Goal: Use online tool/utility: Utilize a website feature to perform a specific function

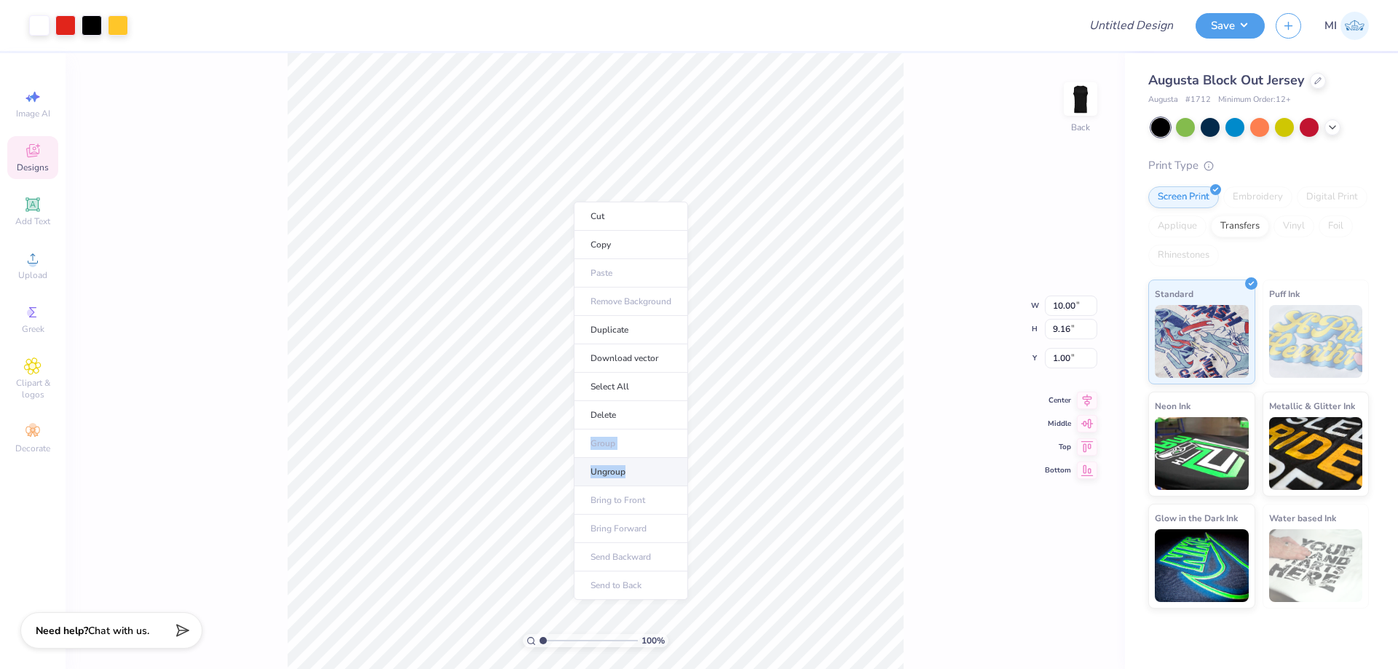
drag, startPoint x: 646, startPoint y: 415, endPoint x: 632, endPoint y: 467, distance: 53.5
click at [632, 467] on ul "Cut Copy Paste Remove Background Duplicate Download vector Select All Delete Gr…" at bounding box center [631, 401] width 114 height 398
click at [632, 467] on li "Ungroup" at bounding box center [631, 472] width 114 height 28
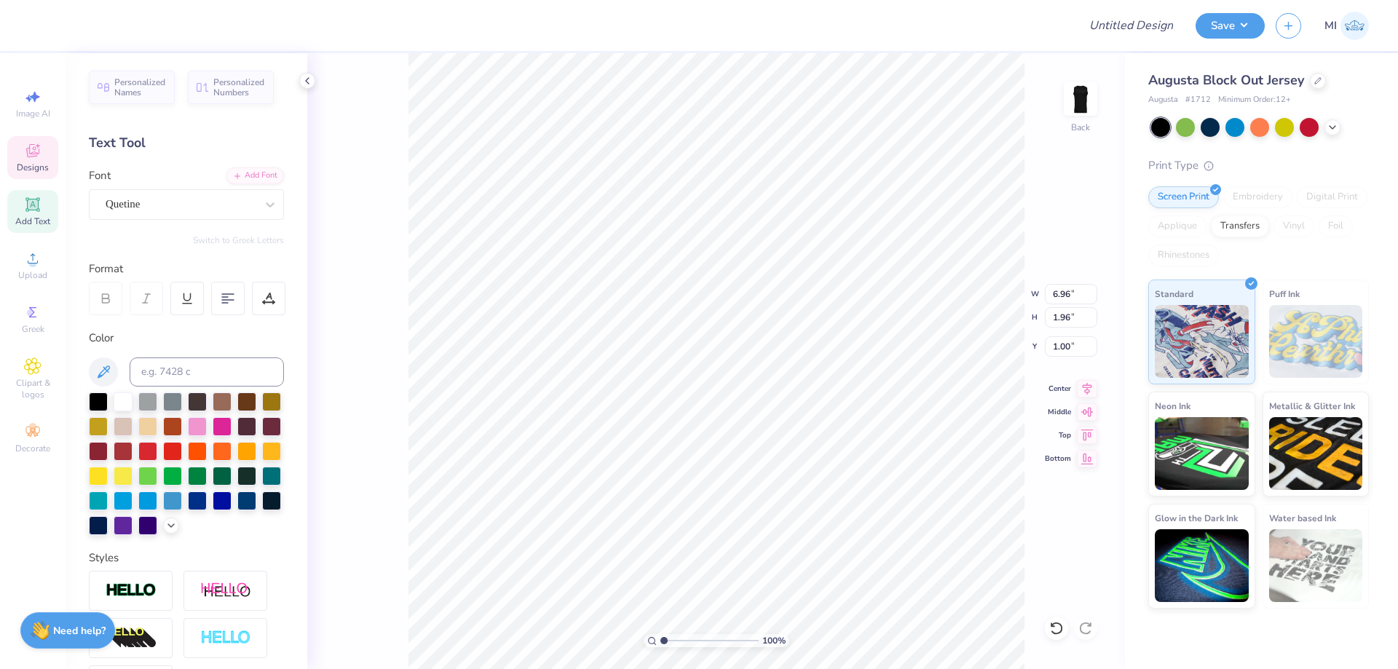
type input "10.00"
type input "2.78"
type input "2.08"
type input "6.96"
type input "1.96"
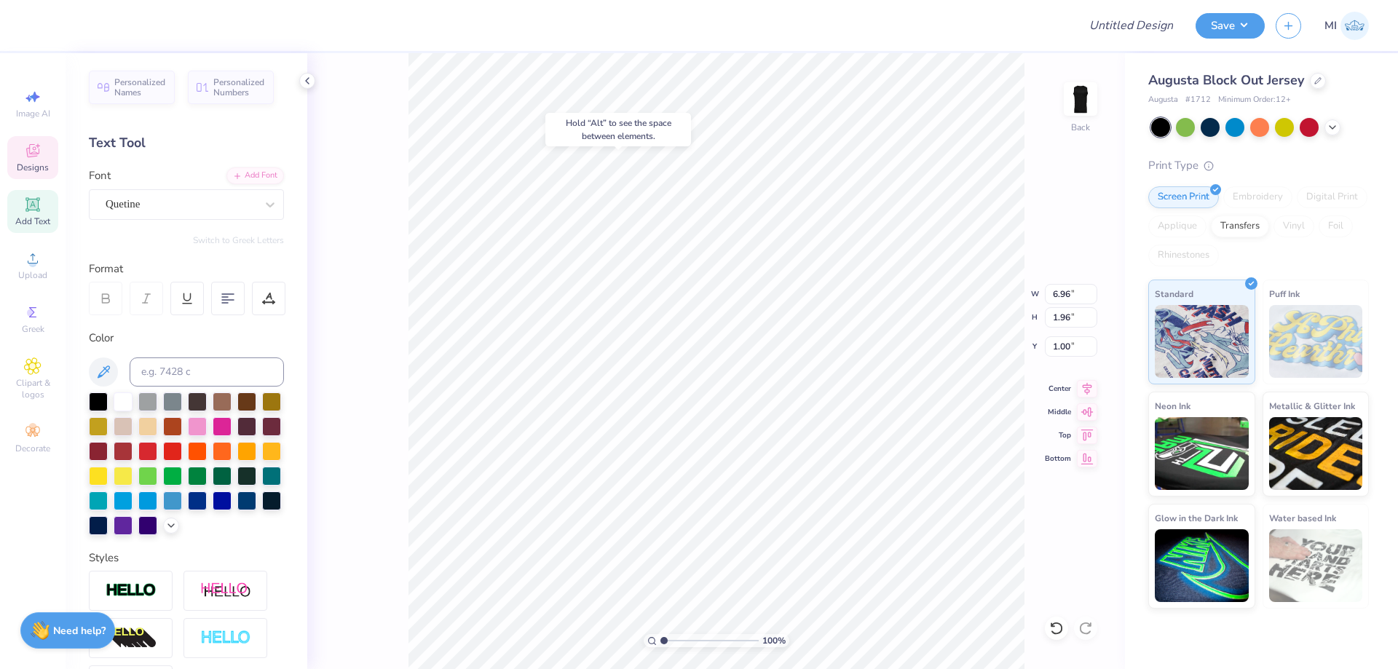
type input "1.04"
type input "3.02"
type input "0.85"
type input "8.10"
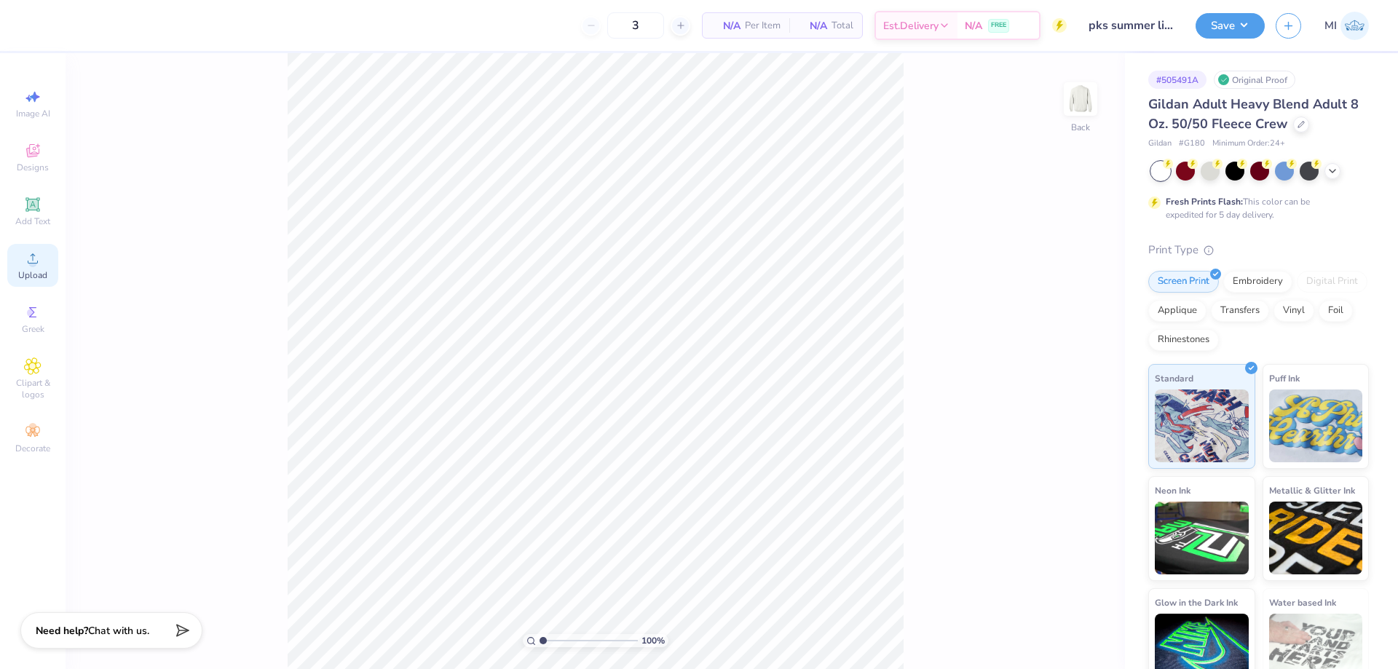
drag, startPoint x: 0, startPoint y: 0, endPoint x: 31, endPoint y: 261, distance: 262.5
click at [31, 261] on circle at bounding box center [32, 263] width 8 height 8
click at [39, 274] on span "Upload" at bounding box center [32, 275] width 29 height 12
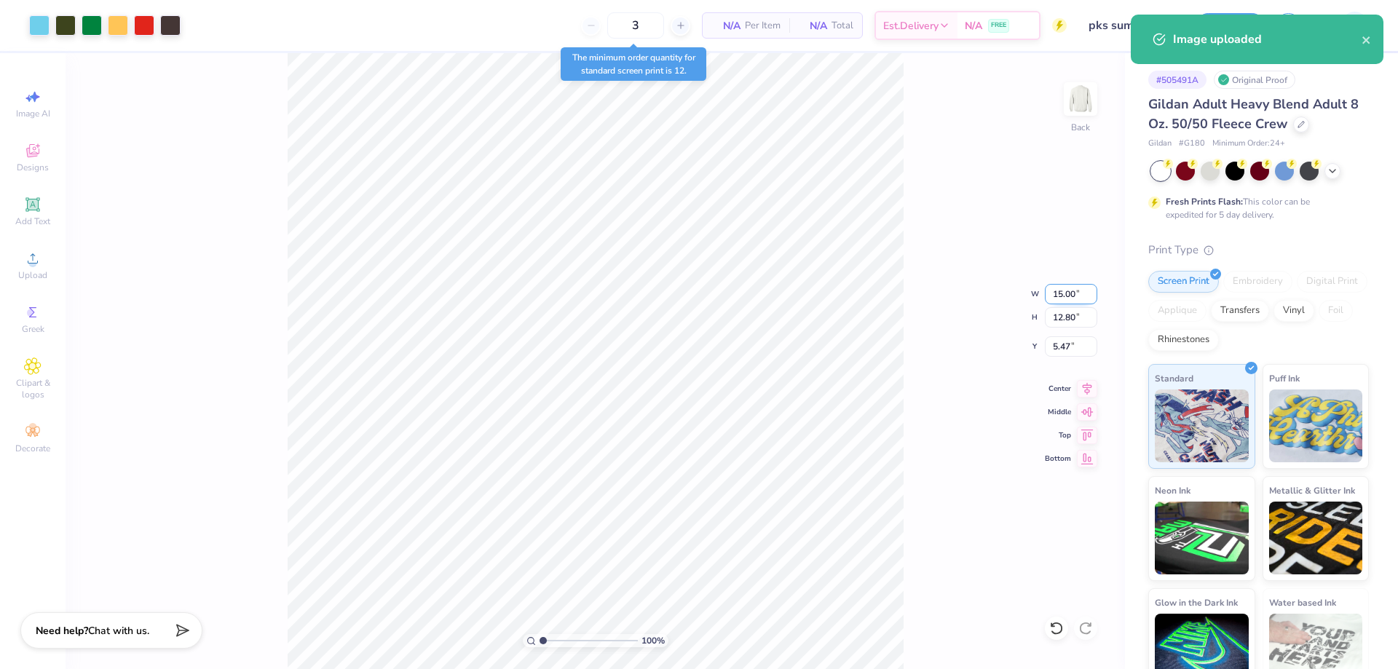
click at [1066, 293] on input "15.00" at bounding box center [1071, 294] width 52 height 20
click at [1067, 293] on input "15.00" at bounding box center [1071, 294] width 52 height 20
type input "11.00"
type input "9.39"
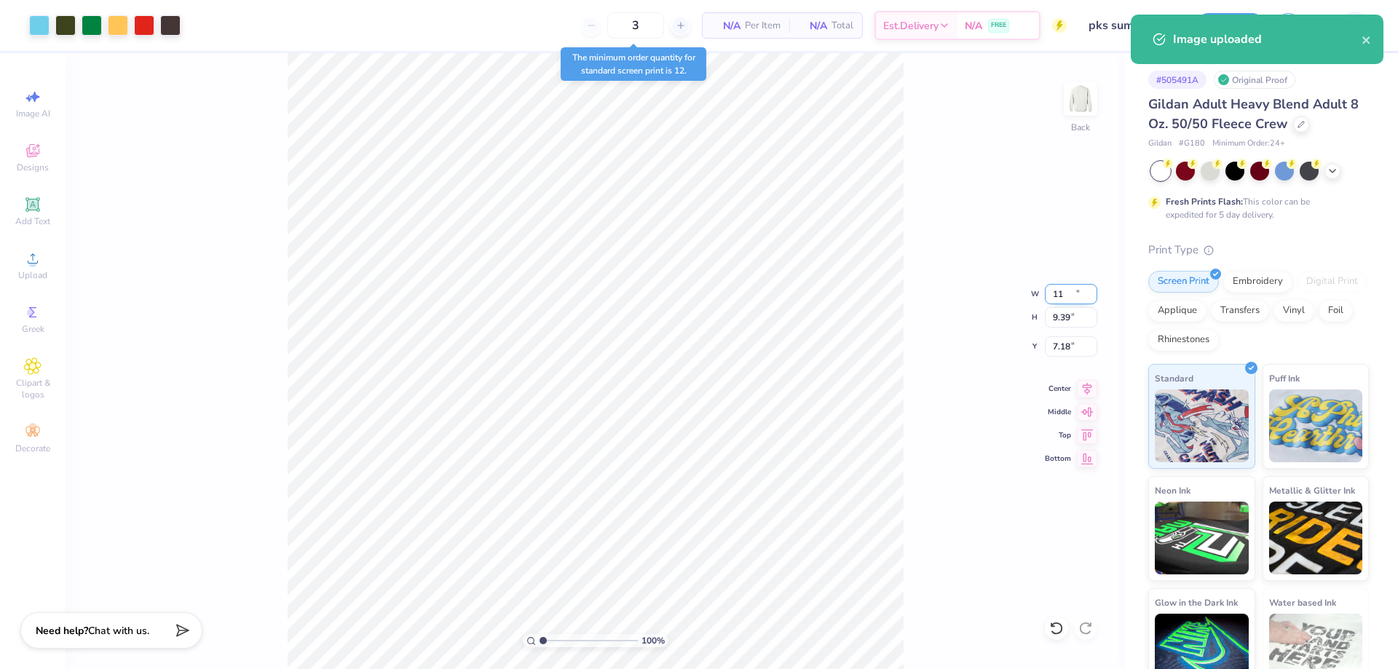
type input "7.18"
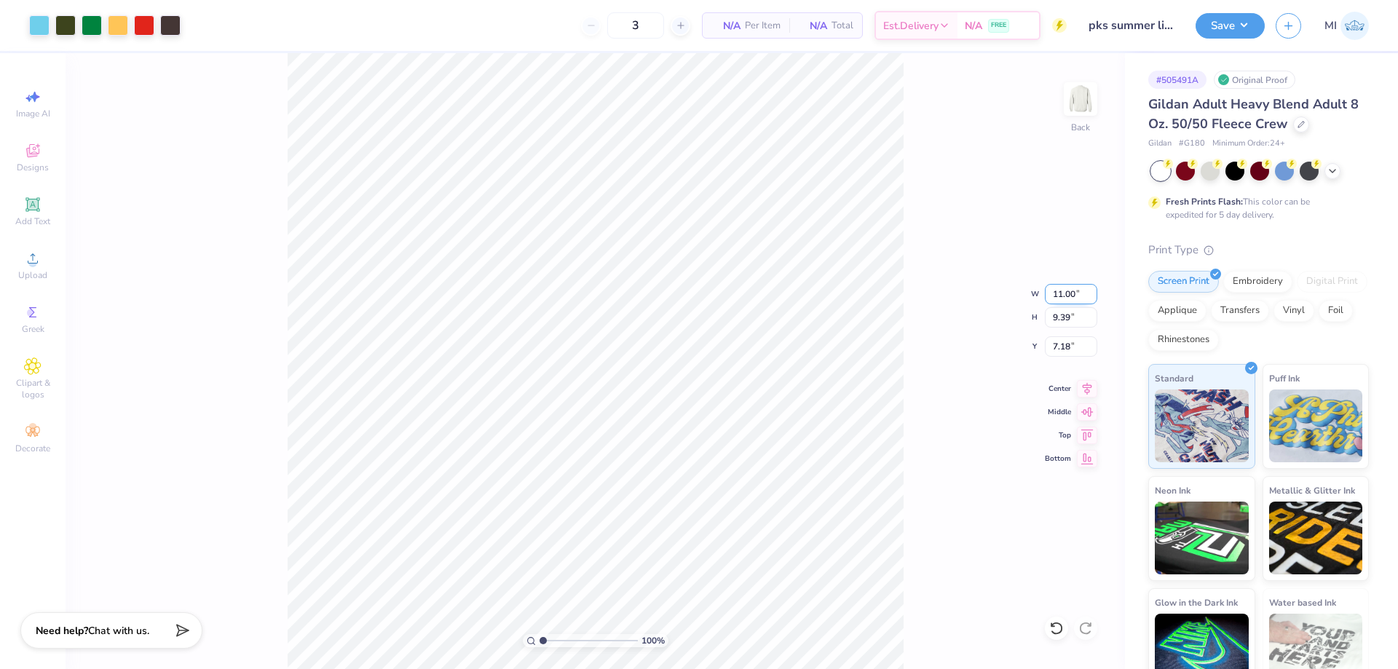
click at [1073, 293] on input "11.00" at bounding box center [1071, 294] width 52 height 20
click at [27, 208] on icon at bounding box center [32, 204] width 17 height 17
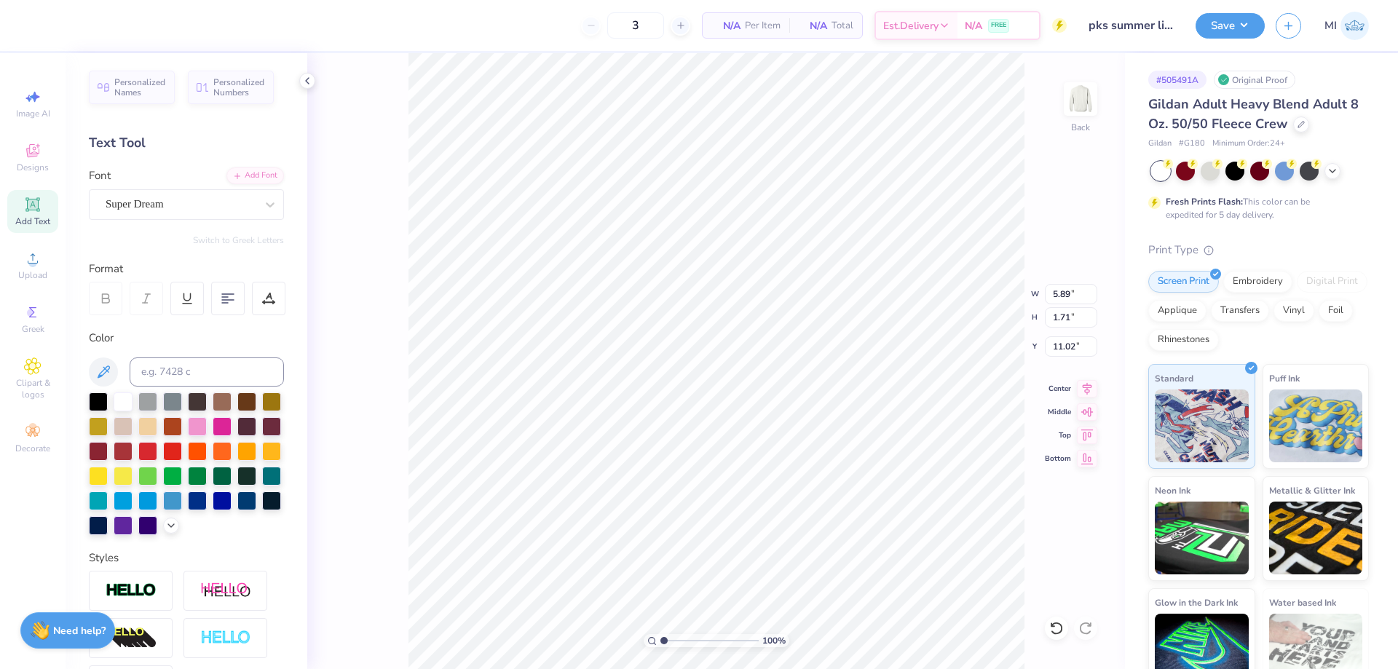
click at [240, 165] on div "Personalized Names Personalized Numbers Text Tool Add Font Font Super Dream Swi…" at bounding box center [187, 361] width 242 height 616
click at [257, 176] on div "Add Font" at bounding box center [255, 174] width 58 height 17
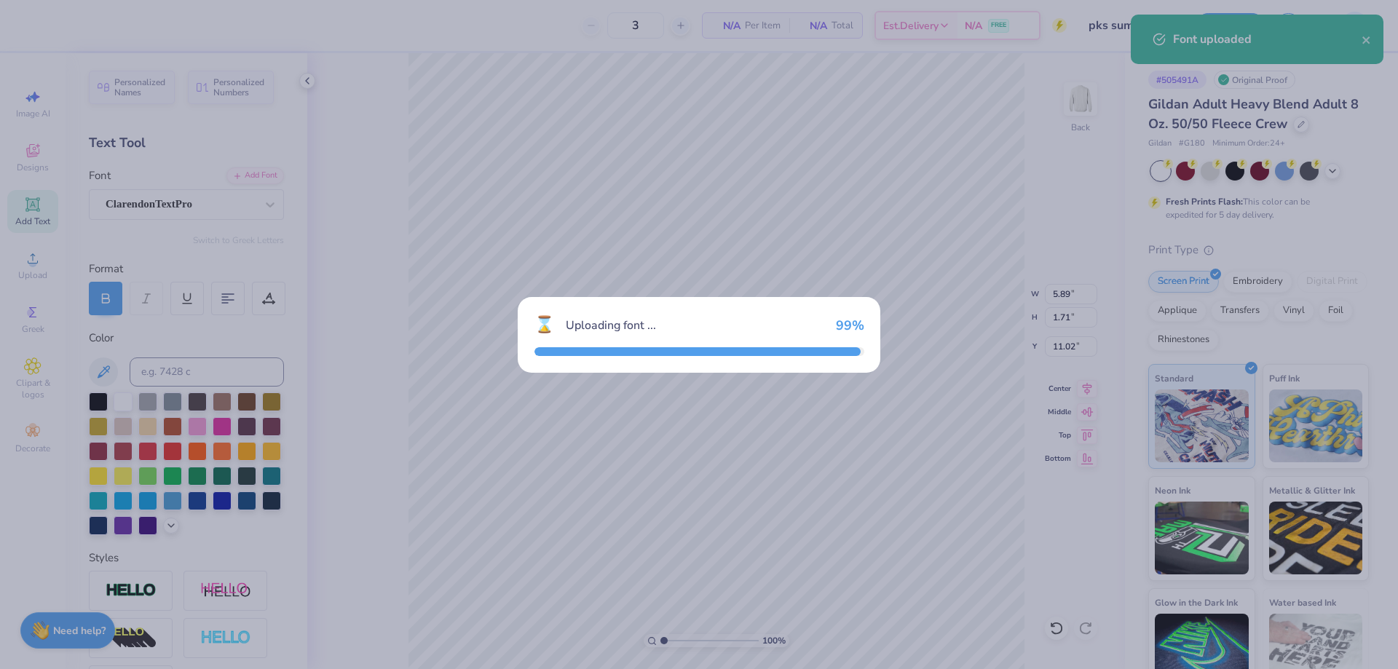
type input "7.57"
type input "1.69"
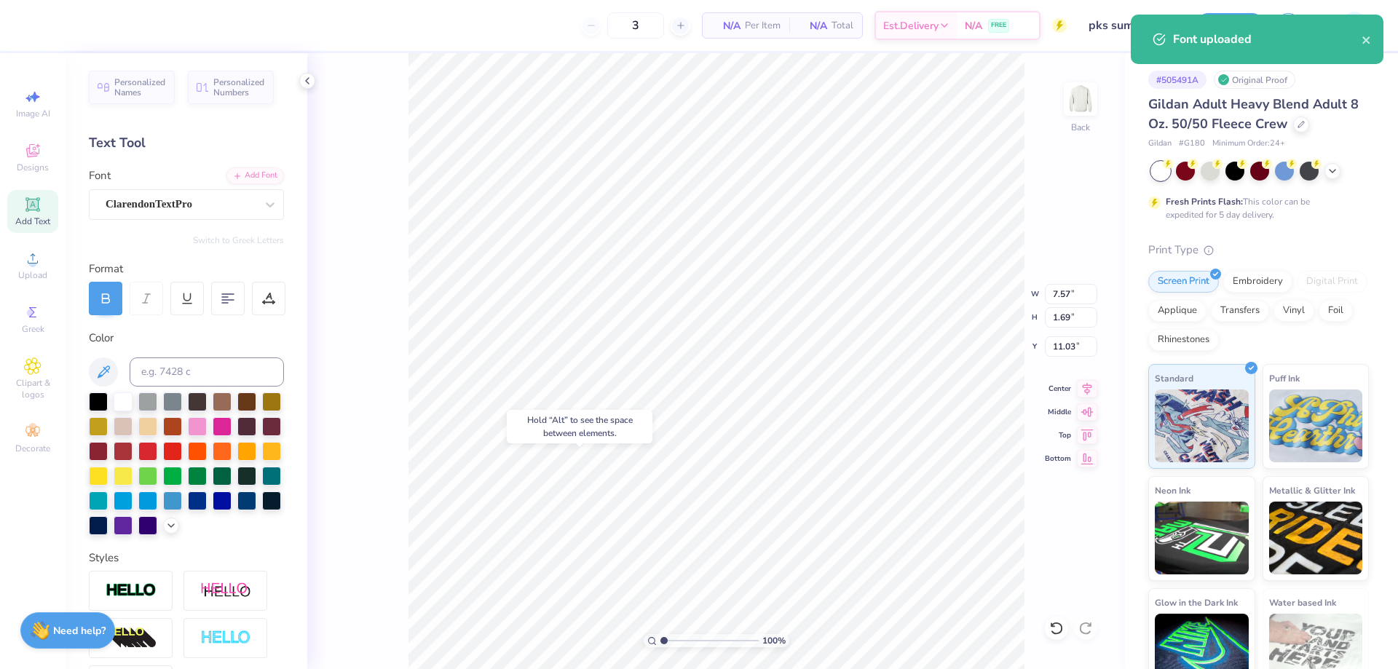
type input "16.57"
type input "11.00"
type input "9.39"
type input "7.18"
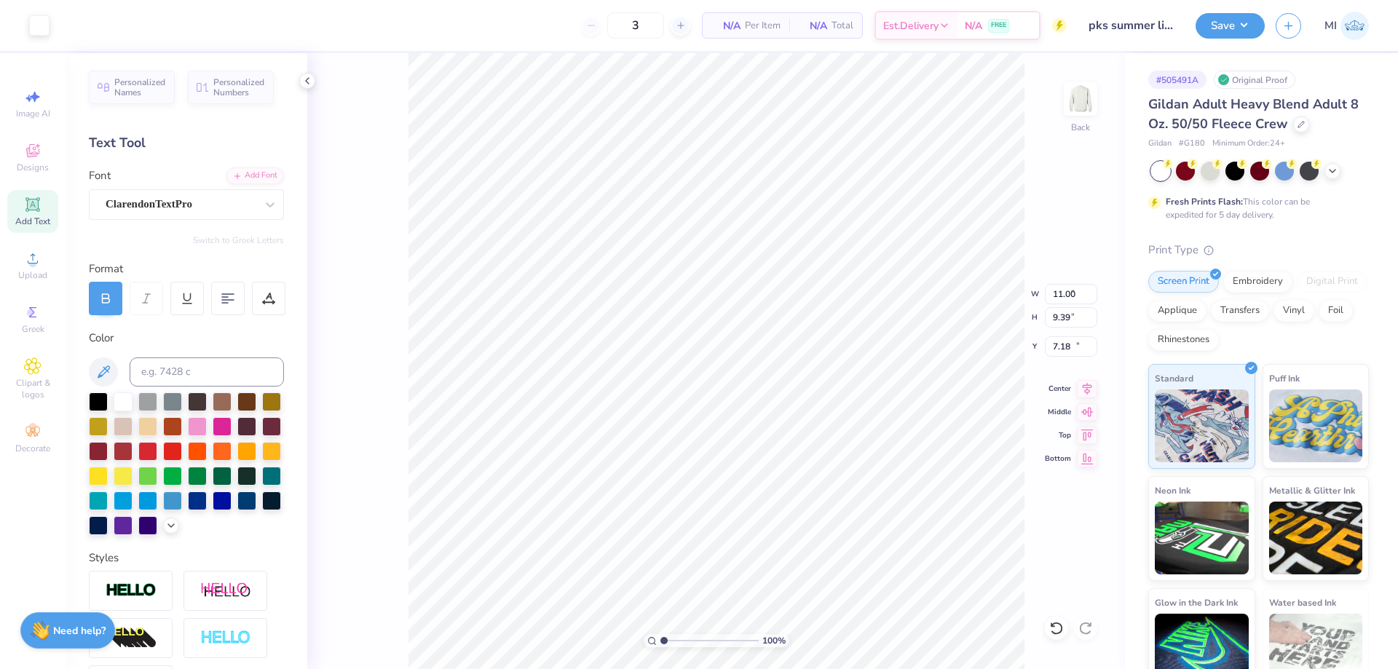
type input "7.57"
type input "1.69"
type input "16.57"
drag, startPoint x: 189, startPoint y: 405, endPoint x: 198, endPoint y: 404, distance: 9.5
click at [191, 405] on div at bounding box center [197, 400] width 19 height 19
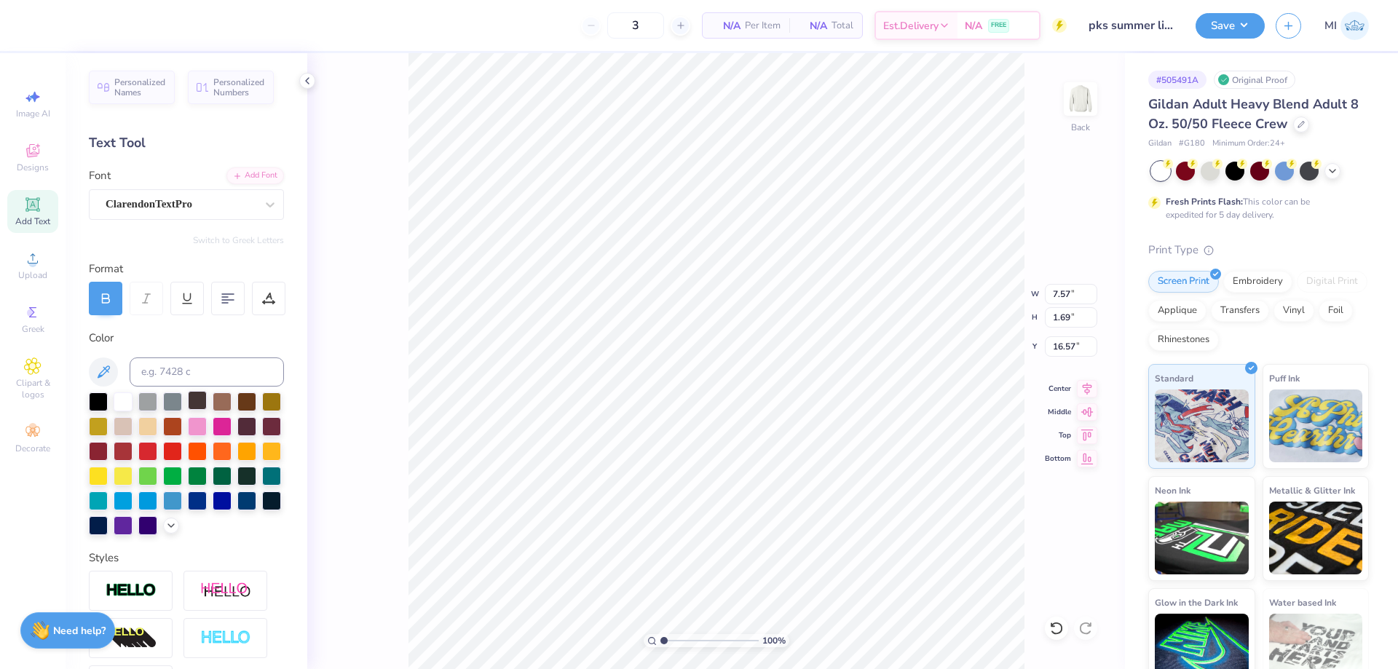
click at [198, 405] on div at bounding box center [197, 400] width 19 height 19
type textarea "PHI KAPPA SIGMA"
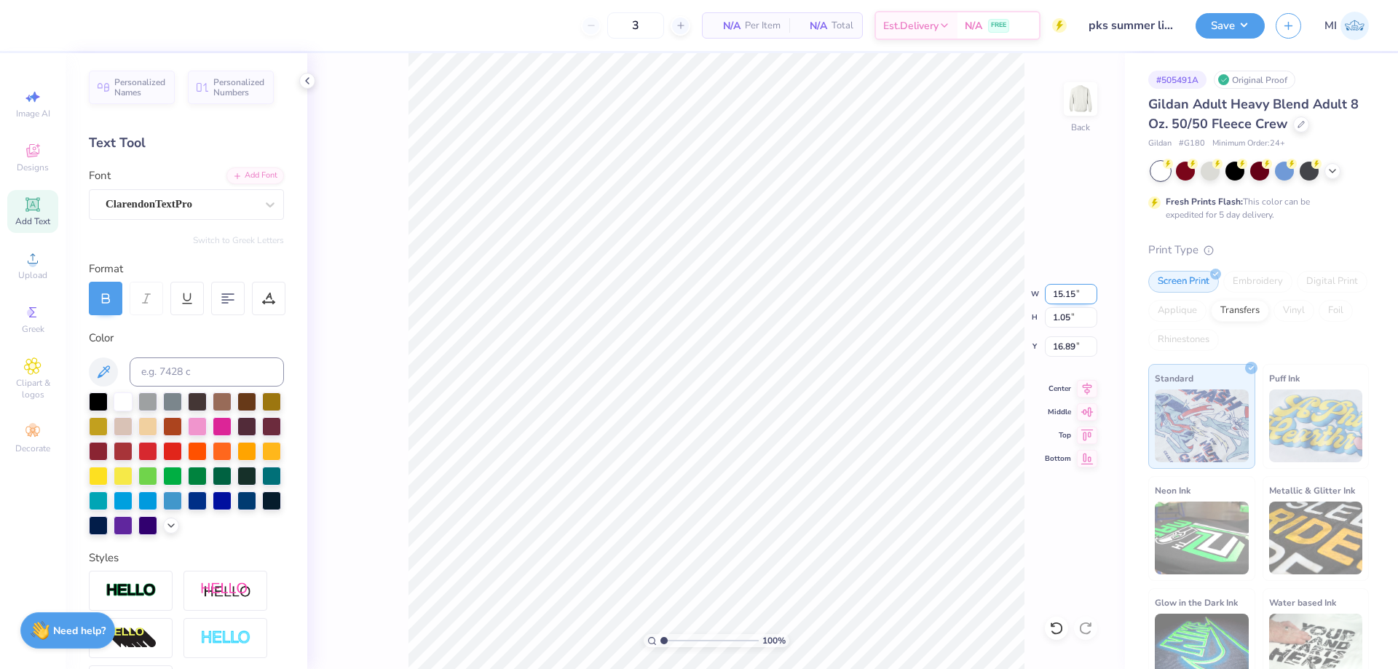
click at [1069, 290] on input "15.15" at bounding box center [1071, 294] width 52 height 20
click at [1068, 289] on input "15.15" at bounding box center [1071, 294] width 52 height 20
click at [1067, 290] on input "15.15" at bounding box center [1071, 294] width 52 height 20
click at [1067, 289] on input "15.15" at bounding box center [1071, 294] width 52 height 20
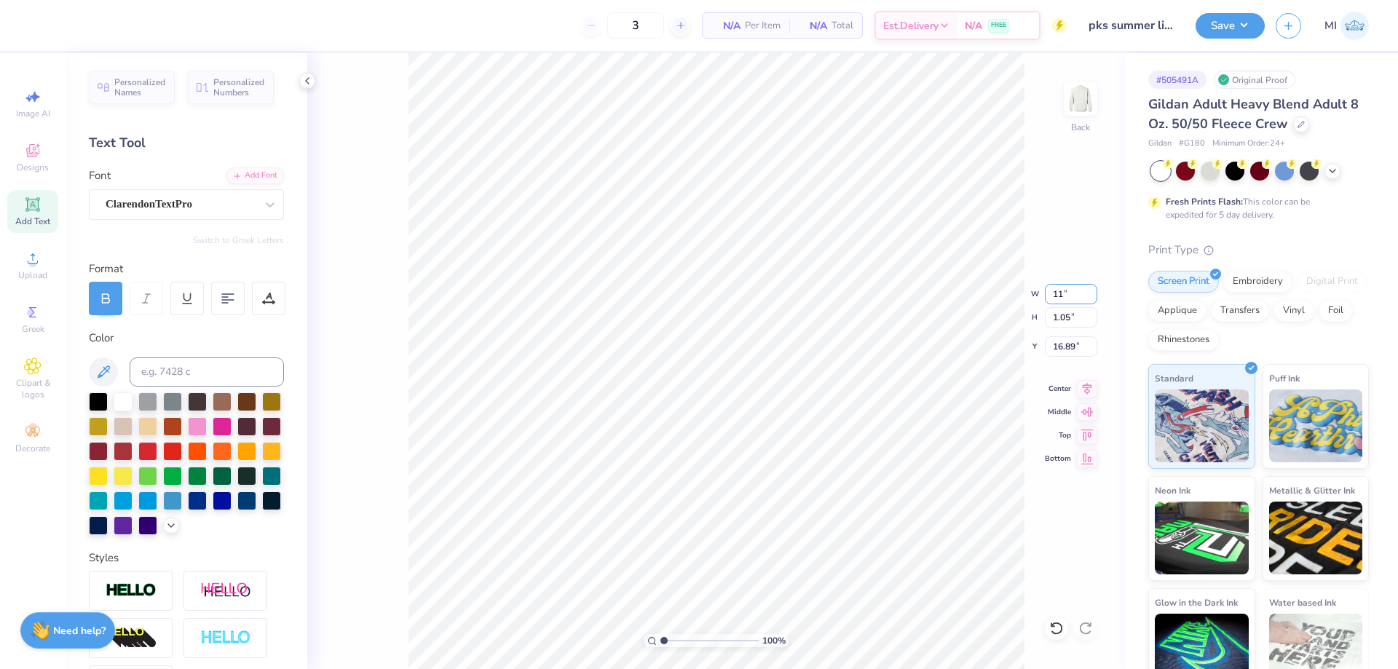
type input "11.00"
type input "0.76"
type input "17.03"
type input "16.80"
click at [1069, 288] on input "11.00" at bounding box center [1071, 294] width 52 height 20
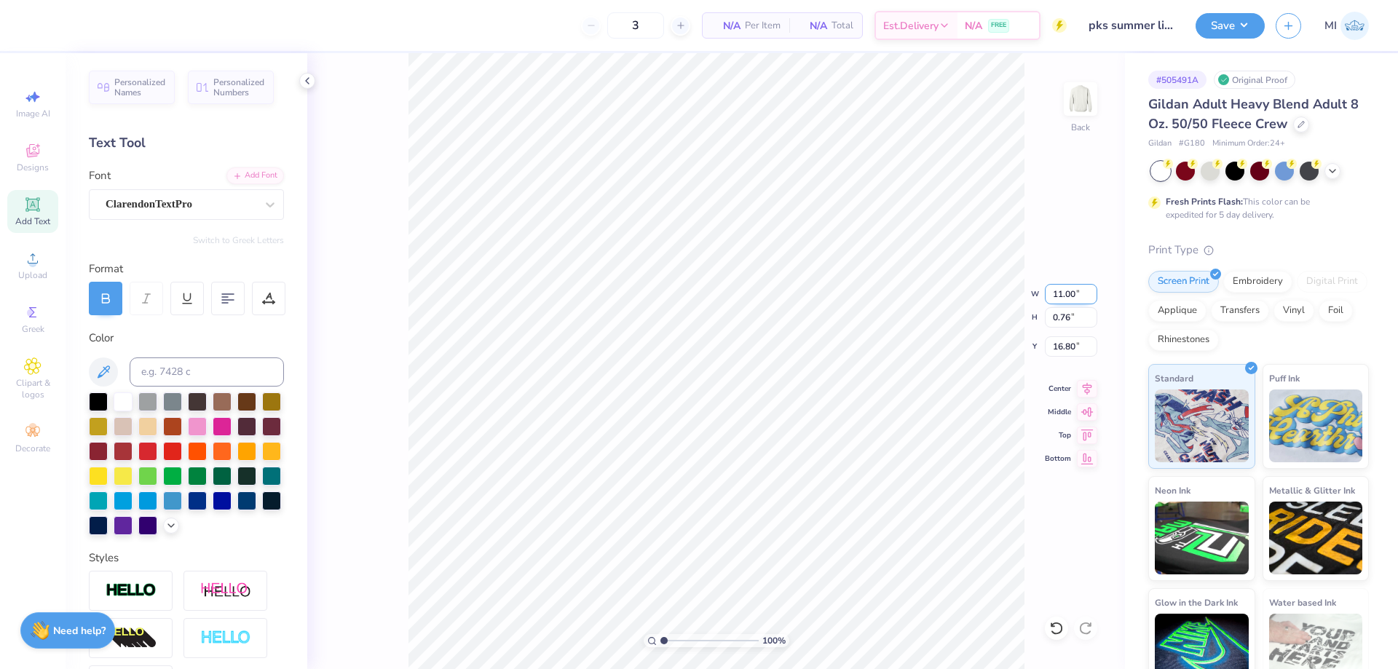
click at [1069, 290] on input "11.00" at bounding box center [1071, 294] width 52 height 20
click at [1091, 298] on input "10.99" at bounding box center [1071, 294] width 52 height 20
click at [1091, 298] on input "10.98" at bounding box center [1071, 294] width 52 height 20
click at [1091, 298] on input "10.97" at bounding box center [1071, 294] width 52 height 20
click at [1091, 298] on input "10.96" at bounding box center [1071, 294] width 52 height 20
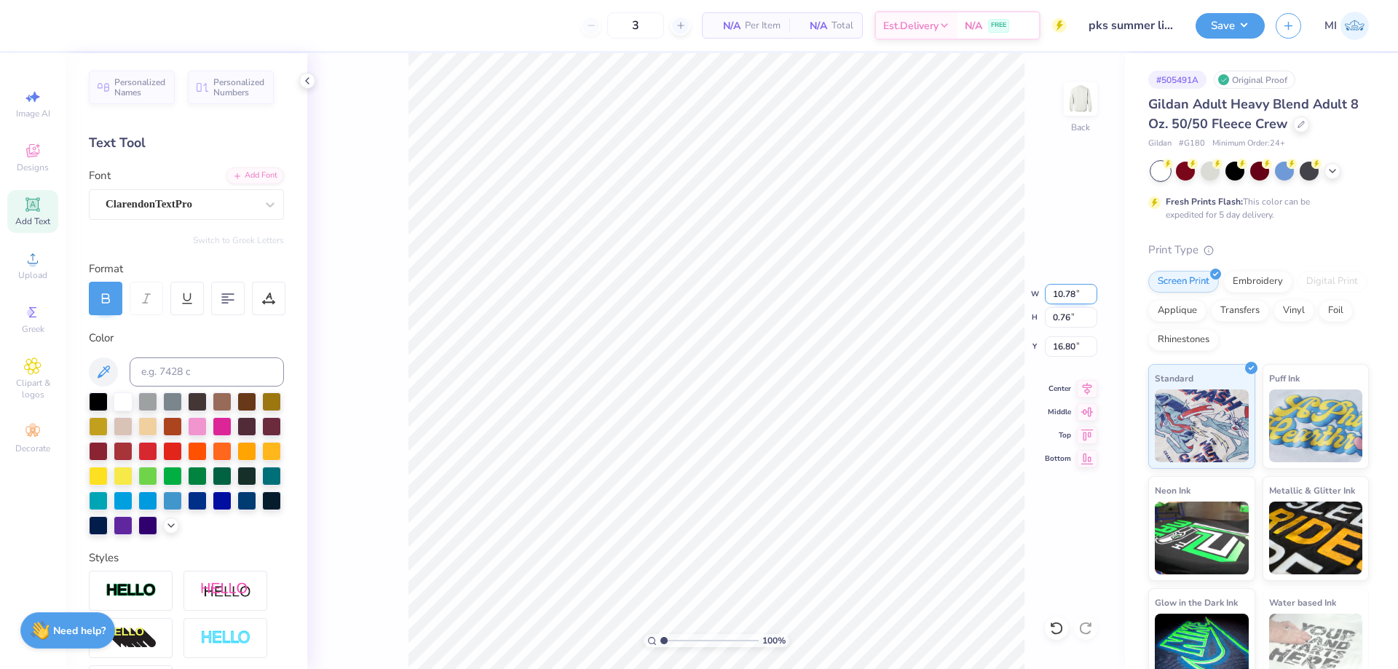
drag, startPoint x: 1091, startPoint y: 298, endPoint x: 1072, endPoint y: 296, distance: 19.2
click at [1091, 297] on input "10.78" at bounding box center [1071, 294] width 52 height 20
drag, startPoint x: 1069, startPoint y: 295, endPoint x: 1032, endPoint y: 298, distance: 37.3
click at [1045, 298] on input "10.78" at bounding box center [1071, 294] width 52 height 20
type input "10.50"
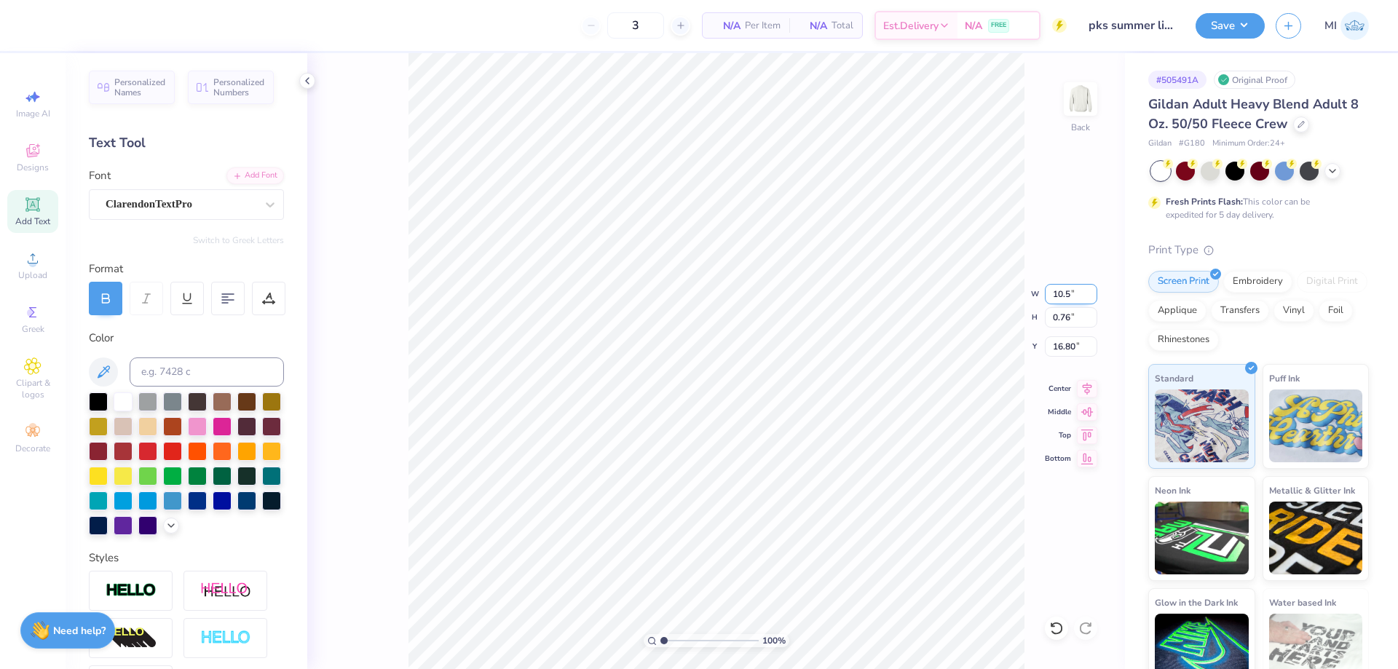
type input "0.73"
type input "16.82"
type input "2.08"
click at [674, 637] on input "range" at bounding box center [709, 640] width 98 height 13
click at [28, 215] on div "Add Text" at bounding box center [32, 211] width 51 height 43
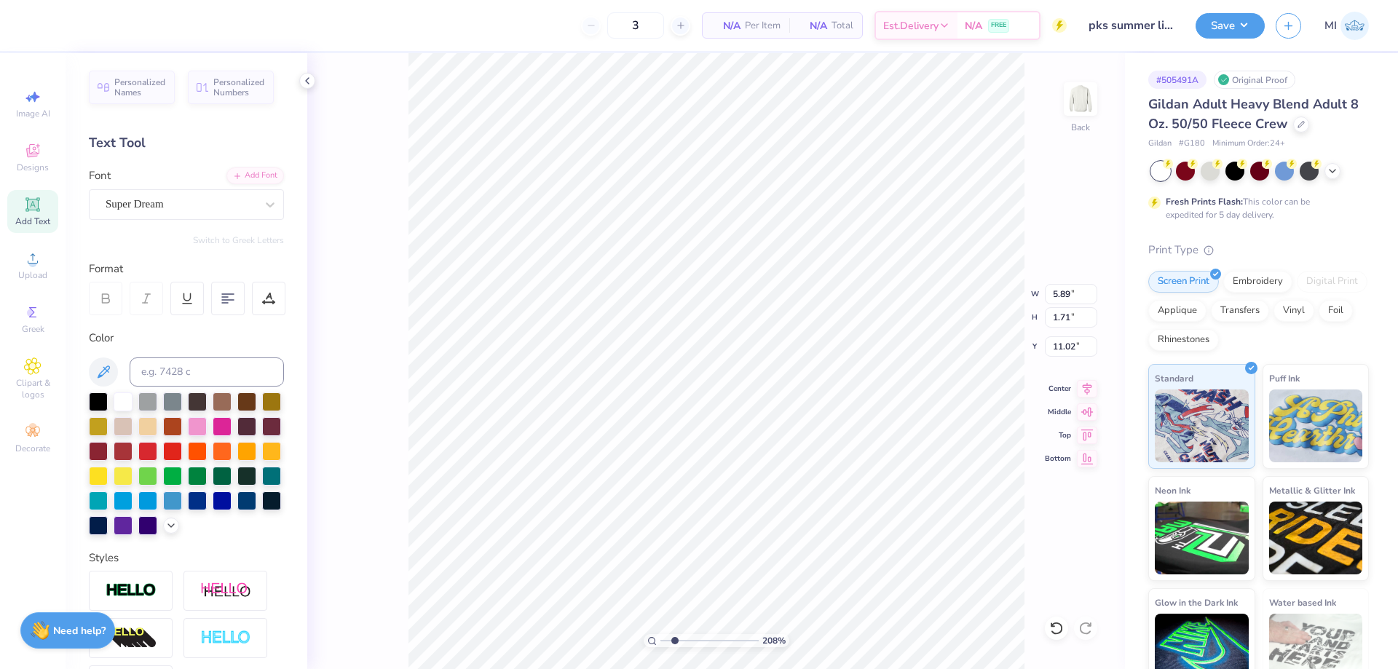
click at [251, 167] on div "Personalized Names Personalized Numbers Text Tool Add Font Font Super Dream Swi…" at bounding box center [187, 361] width 242 height 616
click at [253, 173] on div "Add Font" at bounding box center [255, 174] width 58 height 17
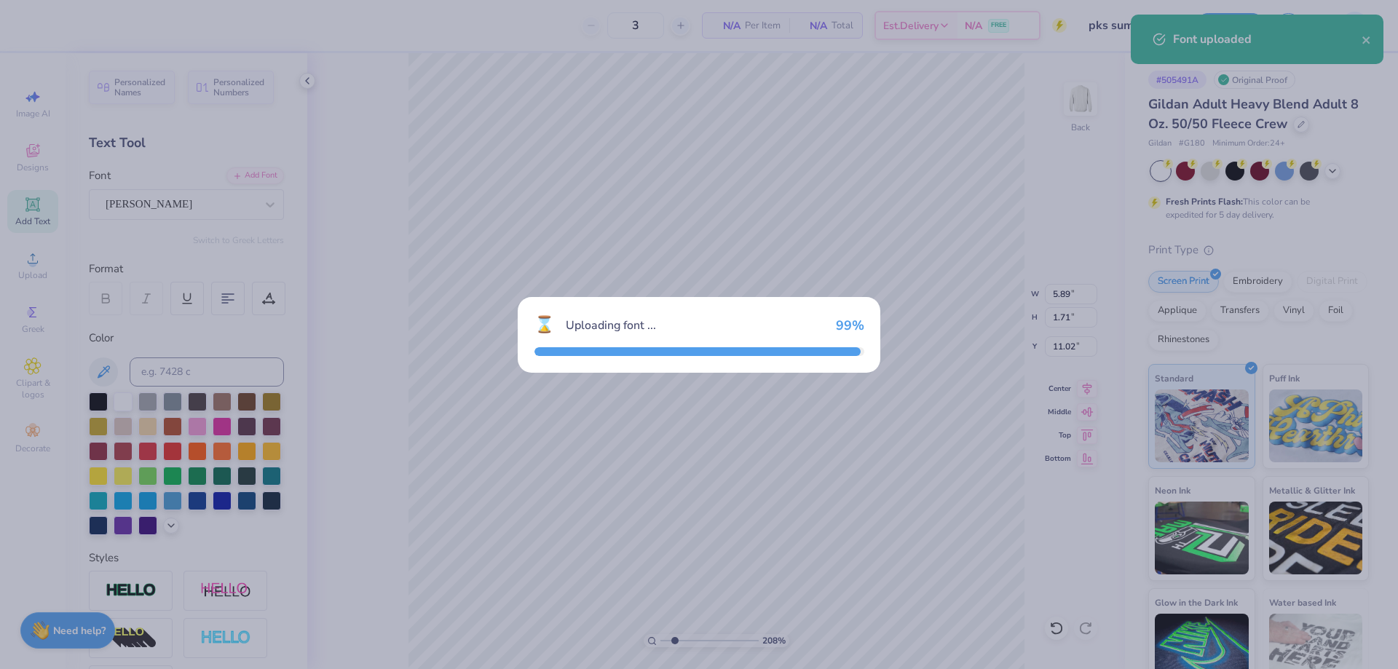
type input "7.21"
type input "2.15"
type input "10.80"
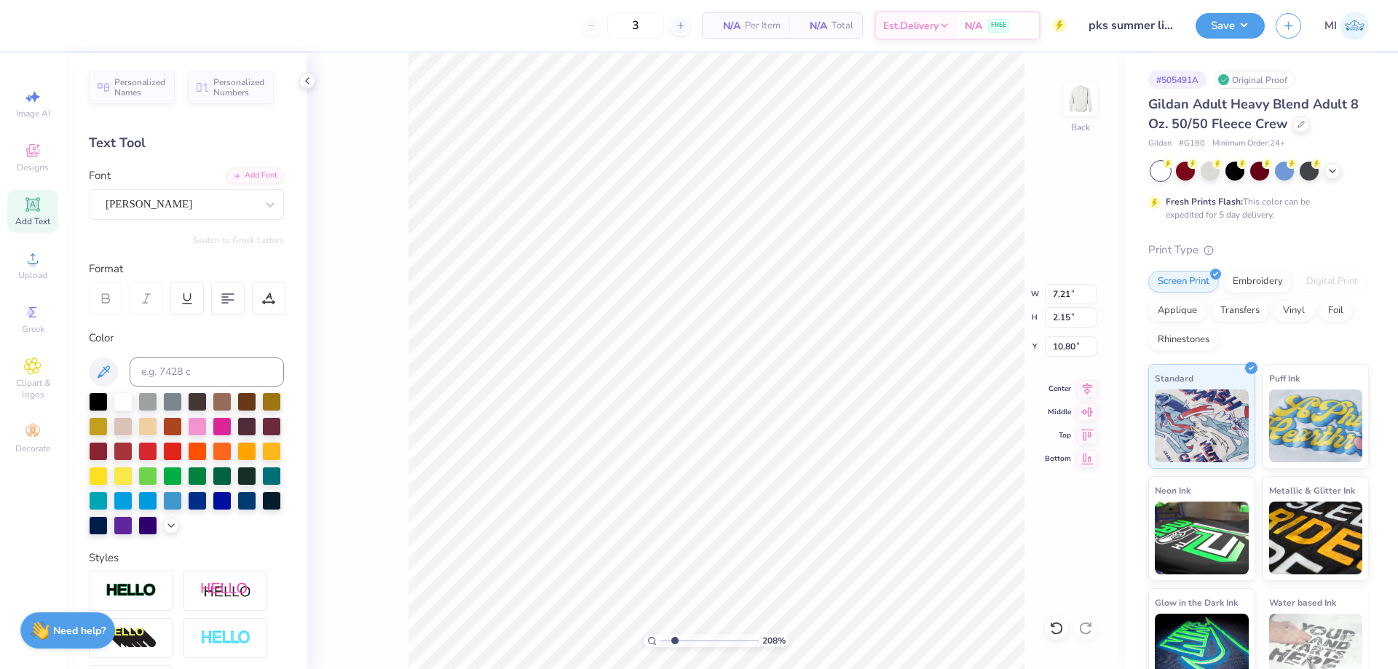
paste textarea "Summer Live-in [DATE]"
type textarea "Summer Live-in [DATE]"
click at [1073, 298] on input "7.21" at bounding box center [1071, 294] width 52 height 20
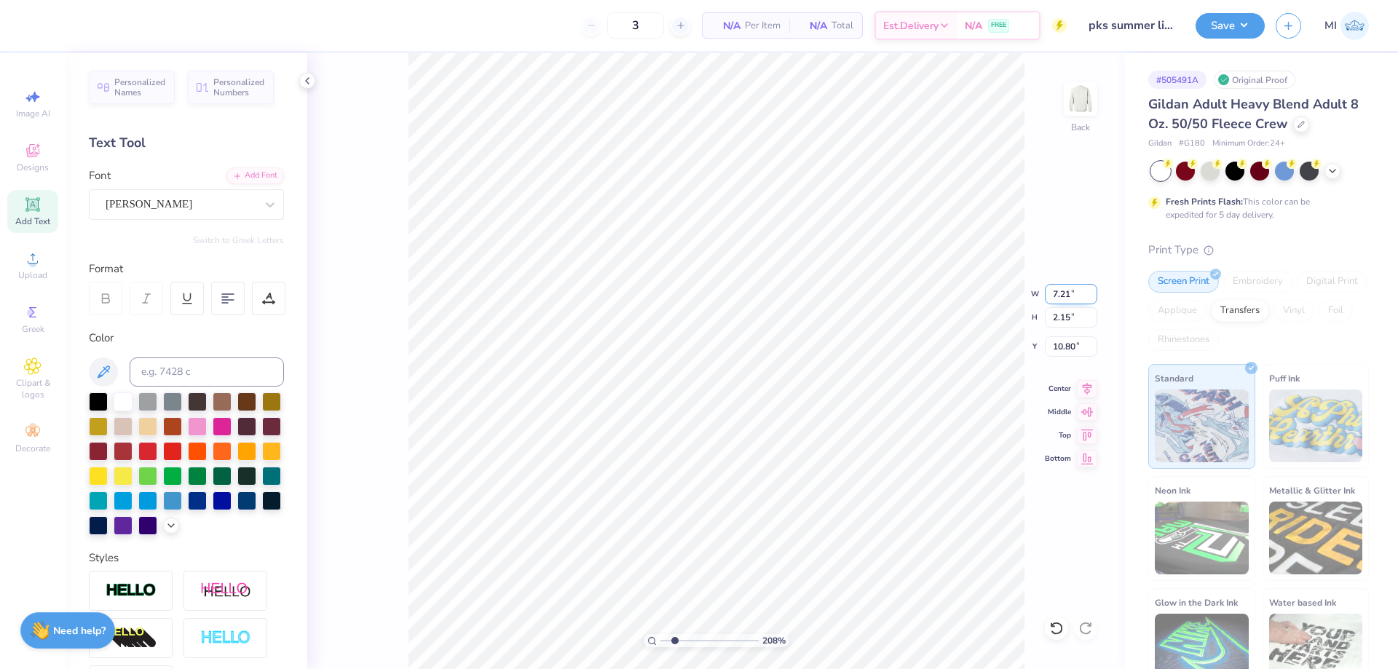
drag, startPoint x: 1073, startPoint y: 298, endPoint x: 1068, endPoint y: 289, distance: 10.7
click at [1073, 298] on input "7.21" at bounding box center [1071, 294] width 52 height 20
type input "4"
type input "1.46"
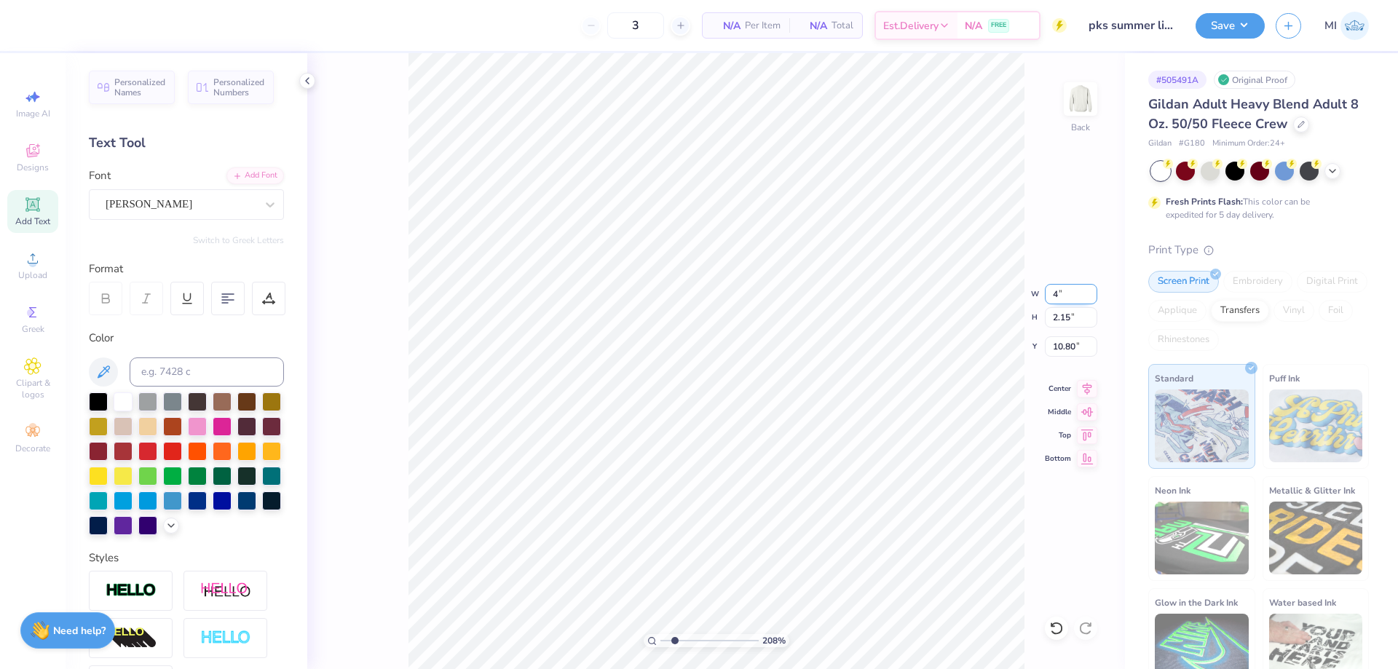
type input "11.15"
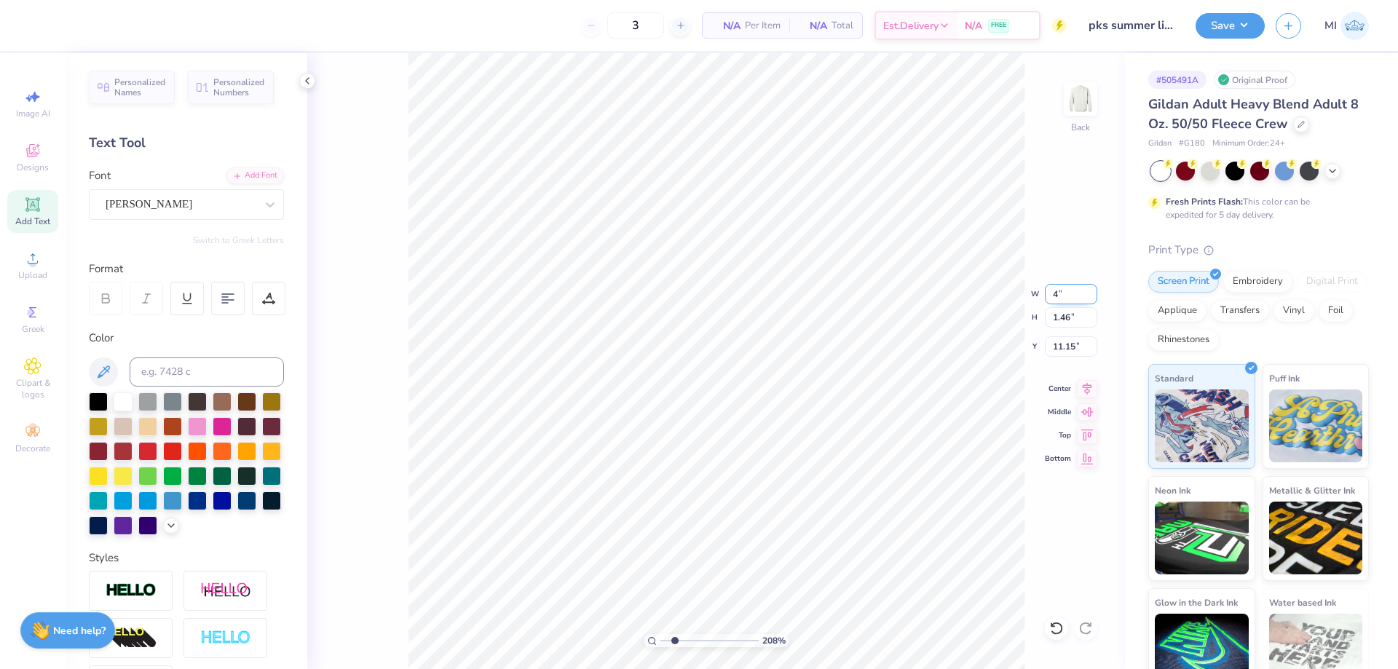
type input "4.00"
type input "0.38"
click at [168, 432] on div at bounding box center [172, 425] width 19 height 19
type input "17.26"
type input "10.00"
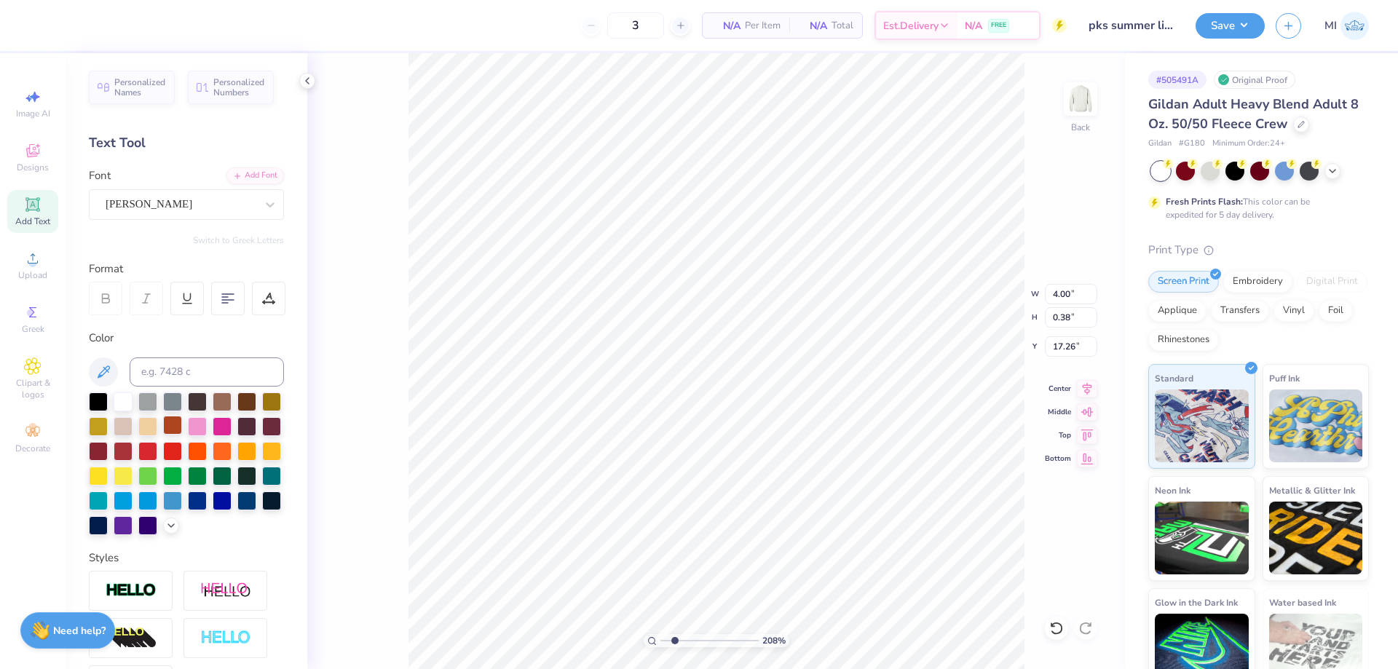
type input "0.96"
click at [101, 372] on icon at bounding box center [104, 371] width 12 height 12
type input "17.18"
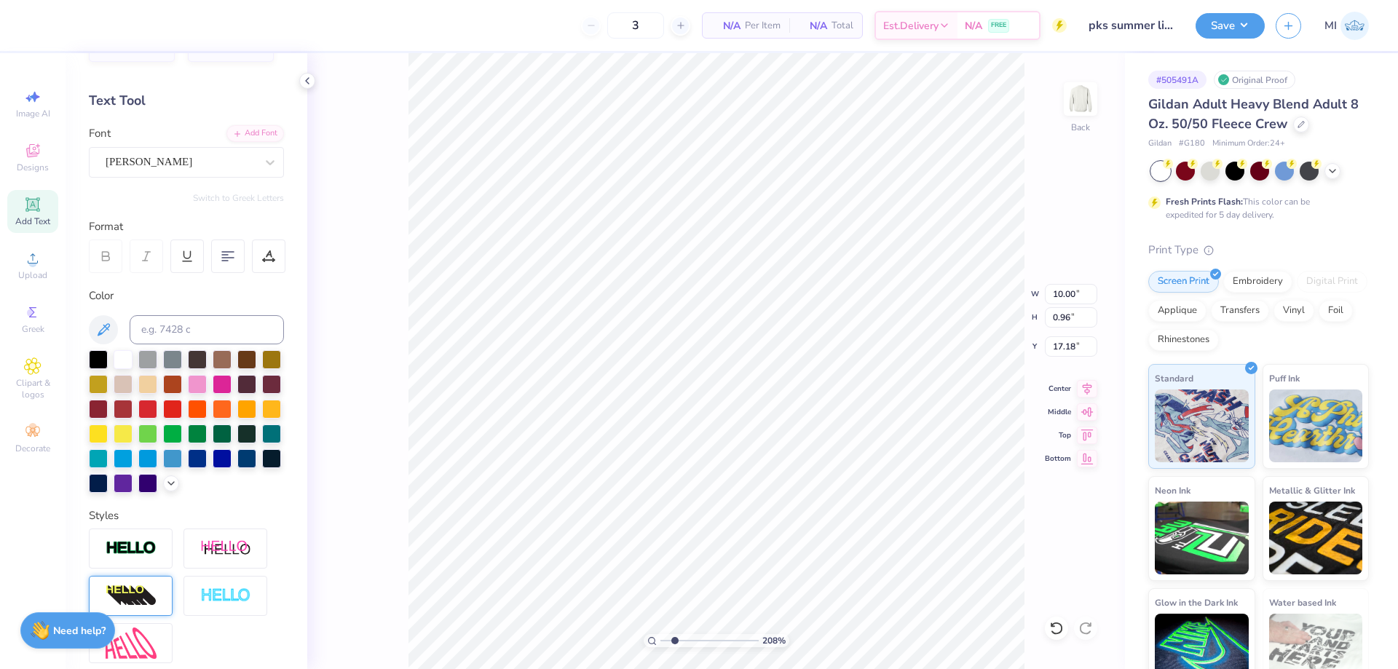
scroll to position [87, 0]
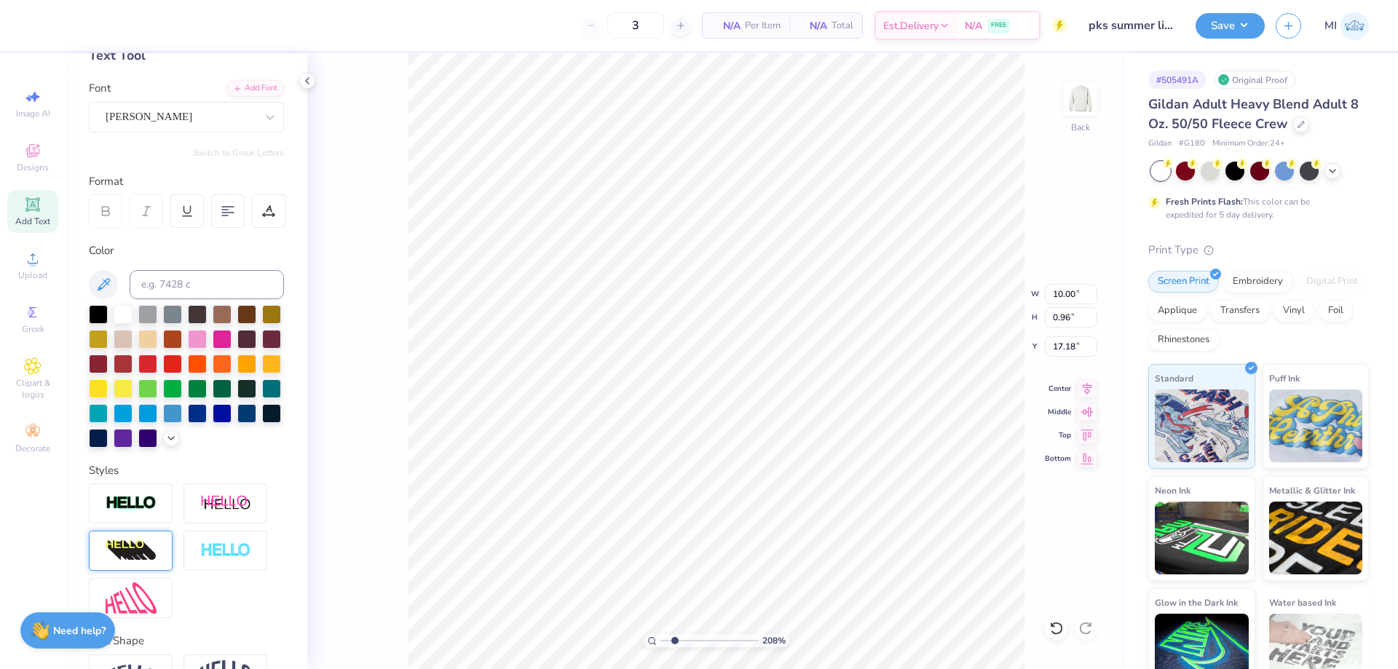
click at [144, 552] on img at bounding box center [131, 550] width 51 height 23
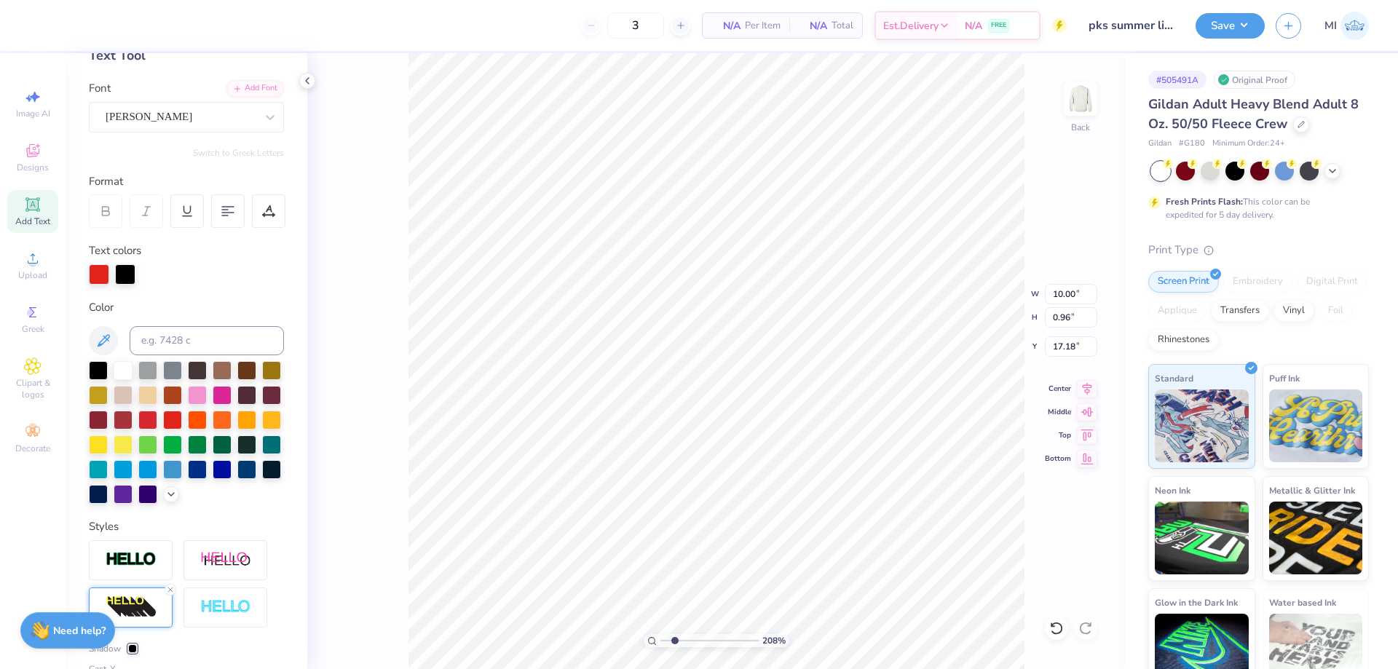
type input "12.99"
type input "1.25"
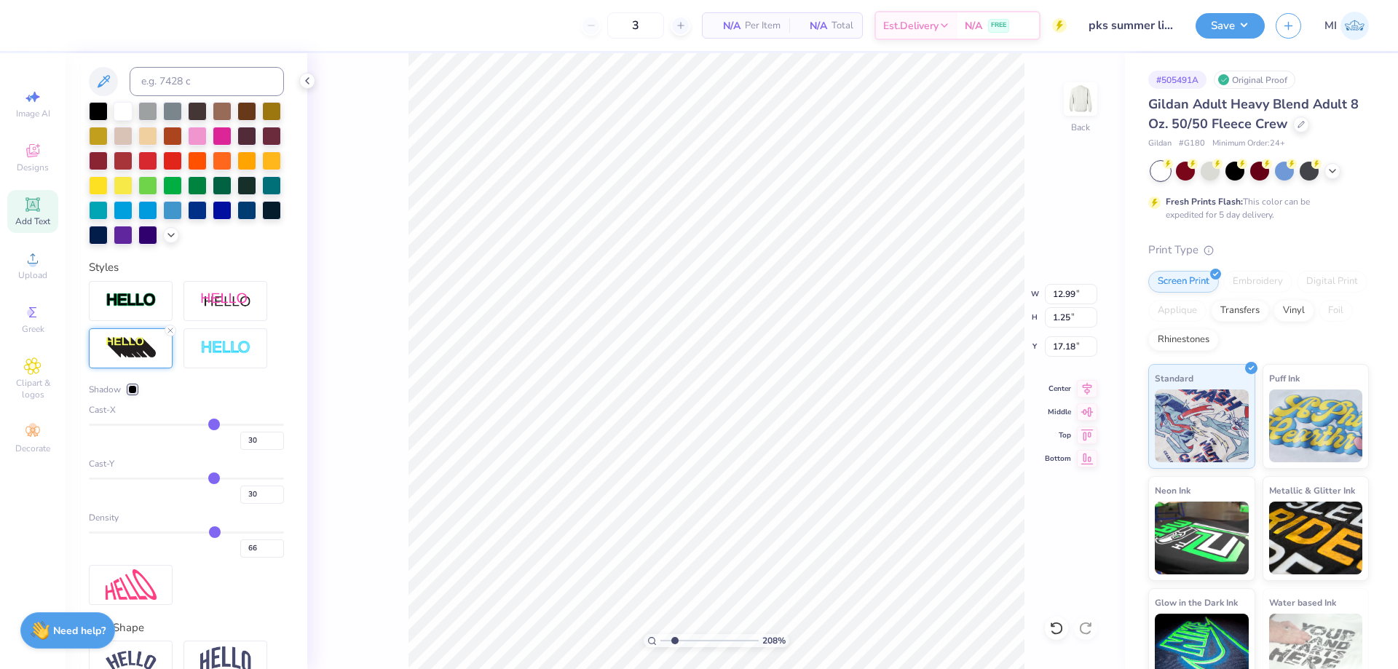
scroll to position [349, 0]
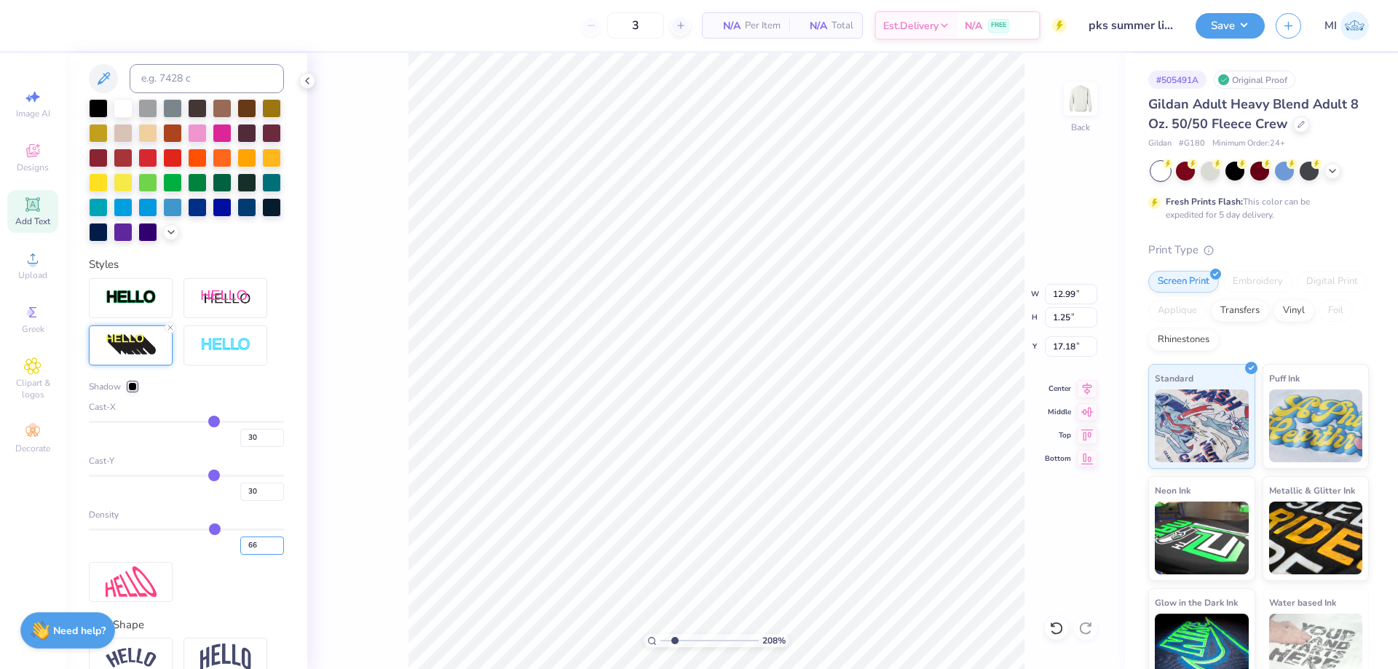
drag, startPoint x: 258, startPoint y: 548, endPoint x: 197, endPoint y: 546, distance: 61.2
click at [240, 546] on input "66" at bounding box center [262, 546] width 44 height 18
type input "100"
drag, startPoint x: 266, startPoint y: 493, endPoint x: 261, endPoint y: 435, distance: 57.7
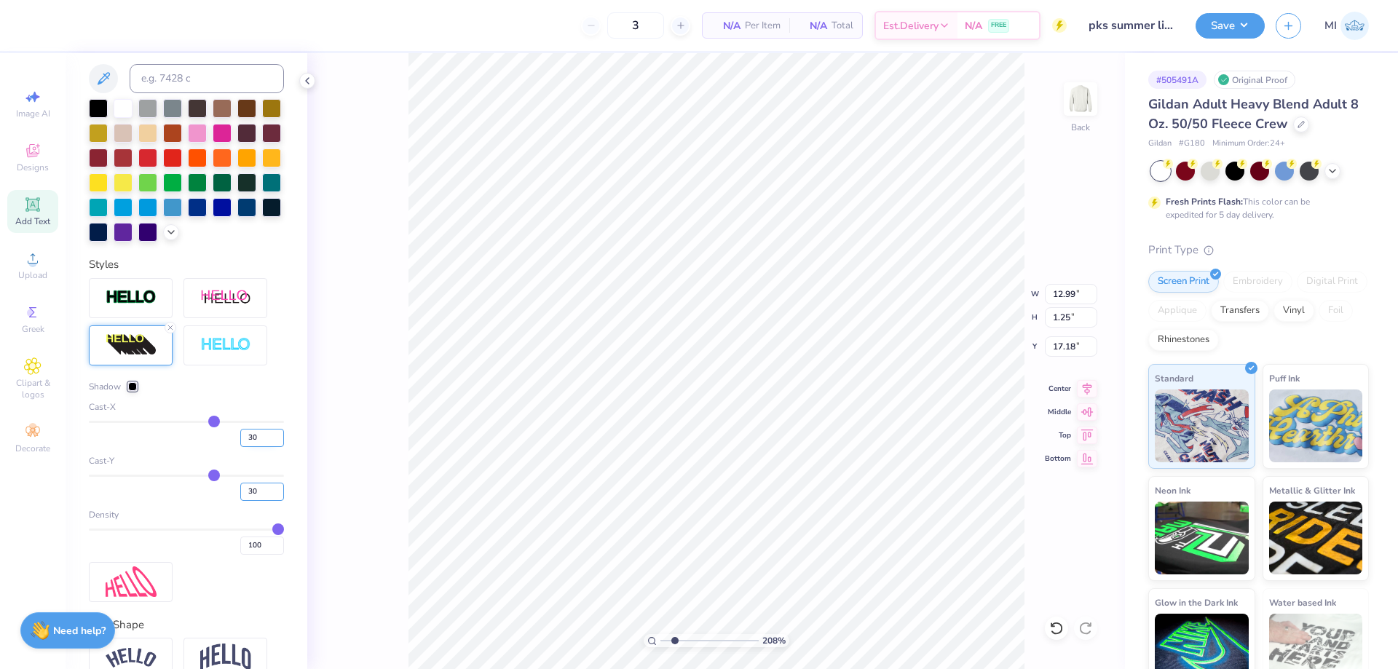
click at [240, 498] on input "30" at bounding box center [262, 492] width 44 height 18
type input "3"
drag, startPoint x: 261, startPoint y: 435, endPoint x: 235, endPoint y: 442, distance: 26.3
click at [240, 442] on input "30" at bounding box center [262, 438] width 44 height 18
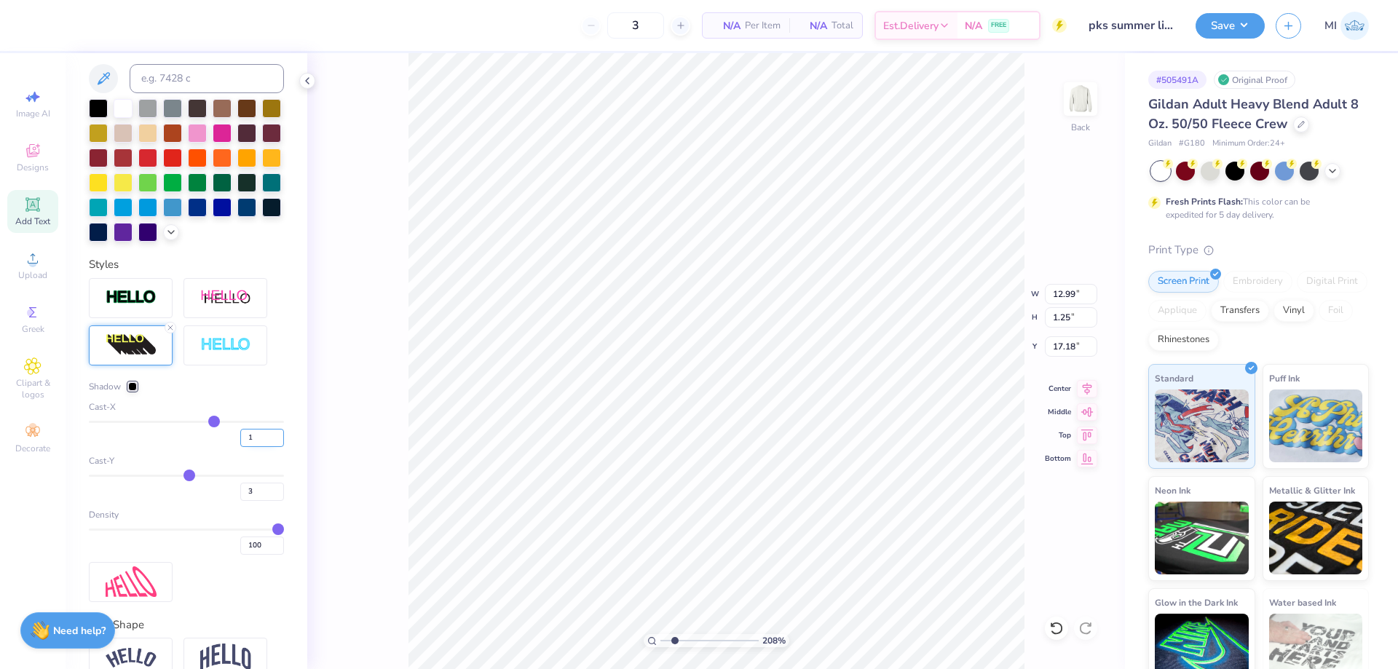
type input "1"
type input "0.99"
type input "10.09"
drag, startPoint x: 257, startPoint y: 488, endPoint x: 214, endPoint y: 490, distance: 43.0
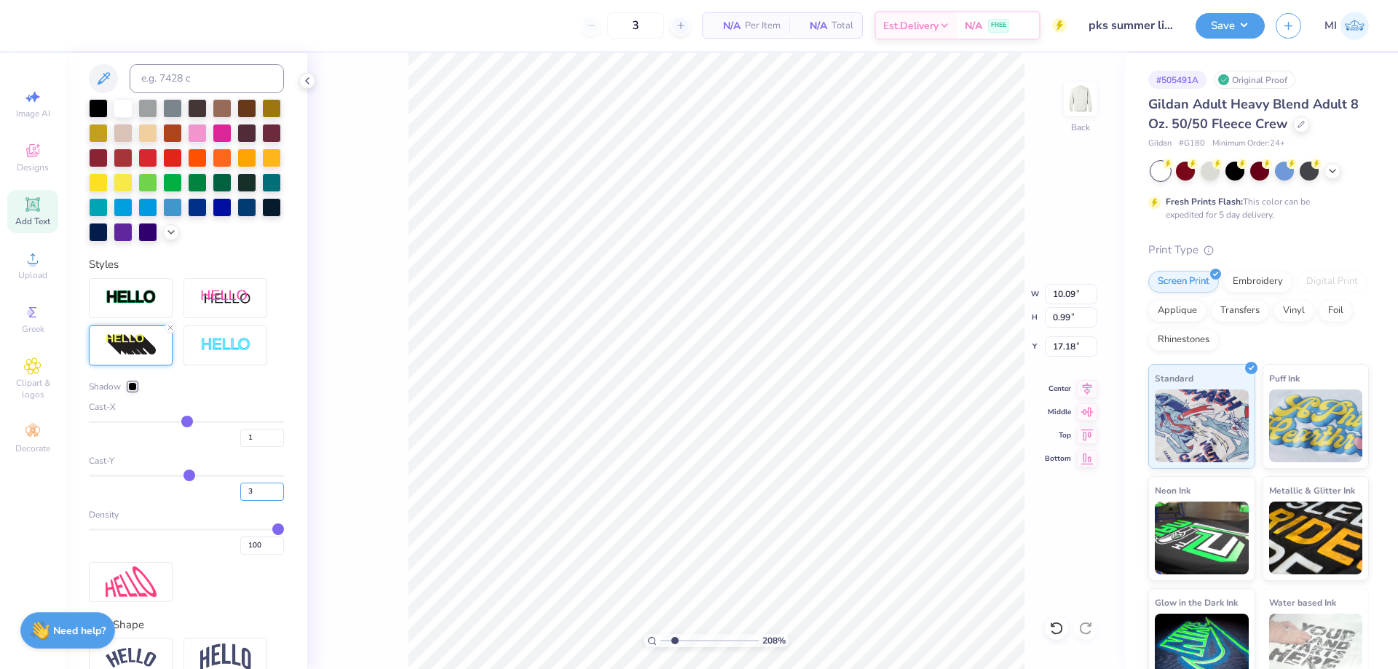
click at [240, 490] on input "3" at bounding box center [262, 492] width 44 height 18
type input "2"
type input "0.98"
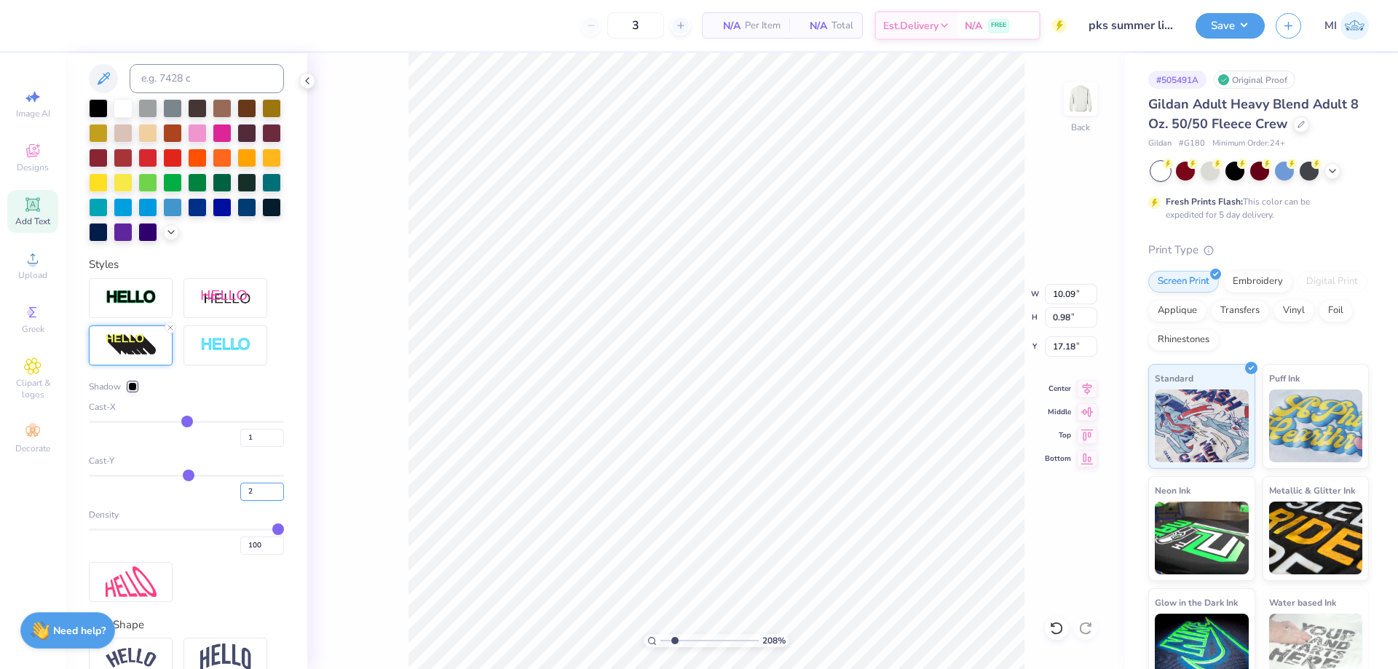
drag, startPoint x: 262, startPoint y: 495, endPoint x: 210, endPoint y: 494, distance: 52.4
click at [240, 494] on input "2" at bounding box center [262, 492] width 44 height 18
type input "1"
type input "0.97"
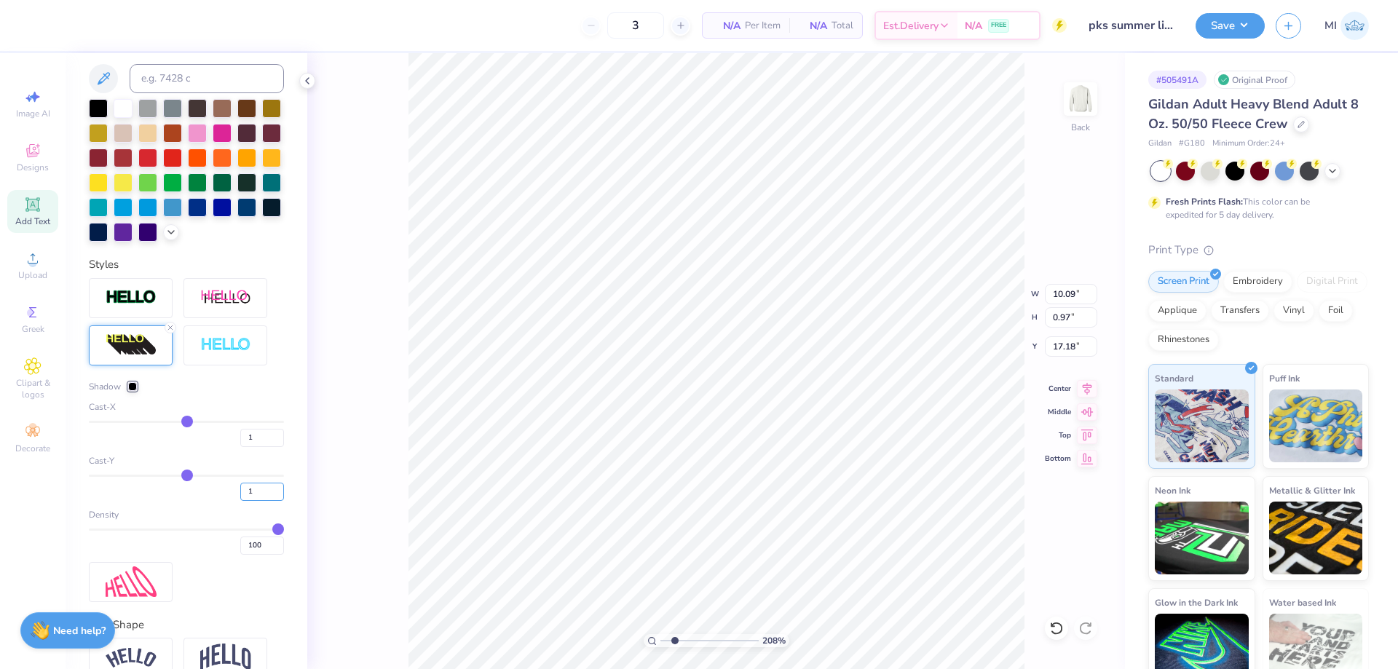
drag, startPoint x: 255, startPoint y: 485, endPoint x: 206, endPoint y: 472, distance: 50.3
click at [240, 483] on input "1" at bounding box center [262, 492] width 44 height 18
type input "5"
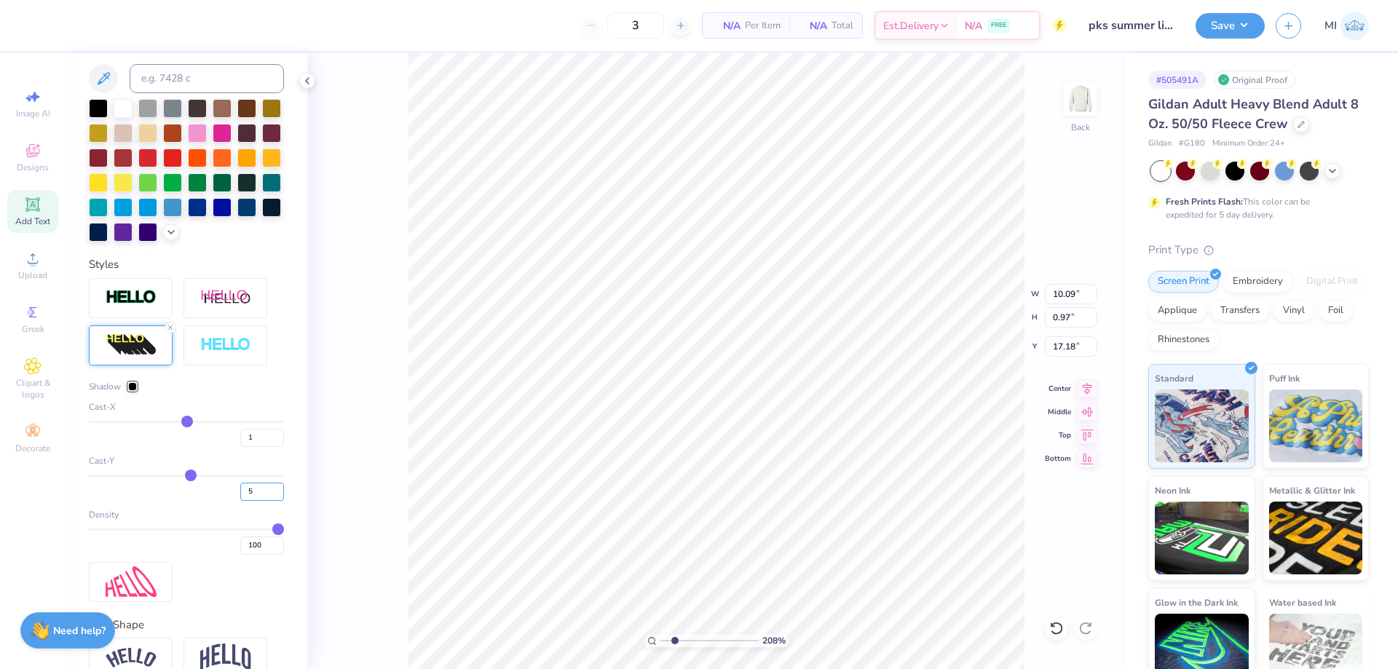
type input "1.01"
click at [240, 438] on input "1" at bounding box center [262, 438] width 44 height 18
type input "17.08"
type input "2"
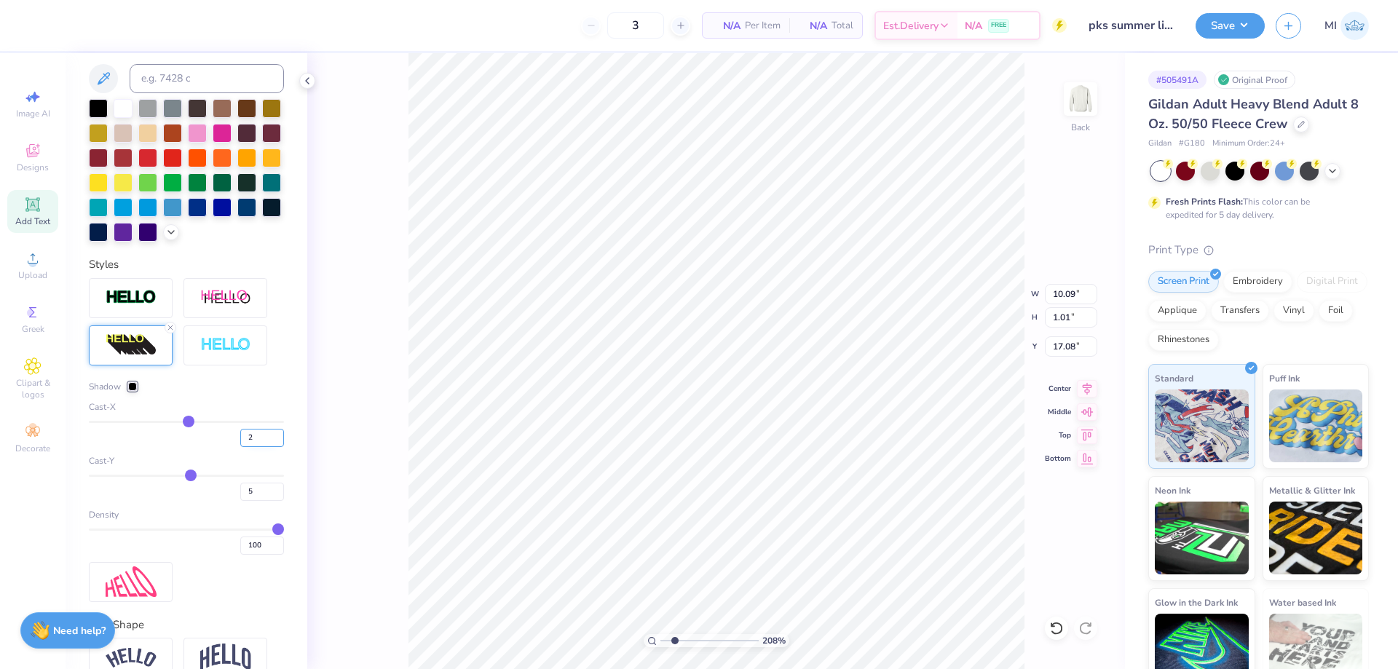
type input "10.19"
type input "1"
drag, startPoint x: 257, startPoint y: 436, endPoint x: 227, endPoint y: 435, distance: 29.9
click at [240, 435] on input "1" at bounding box center [262, 438] width 44 height 18
type input "1"
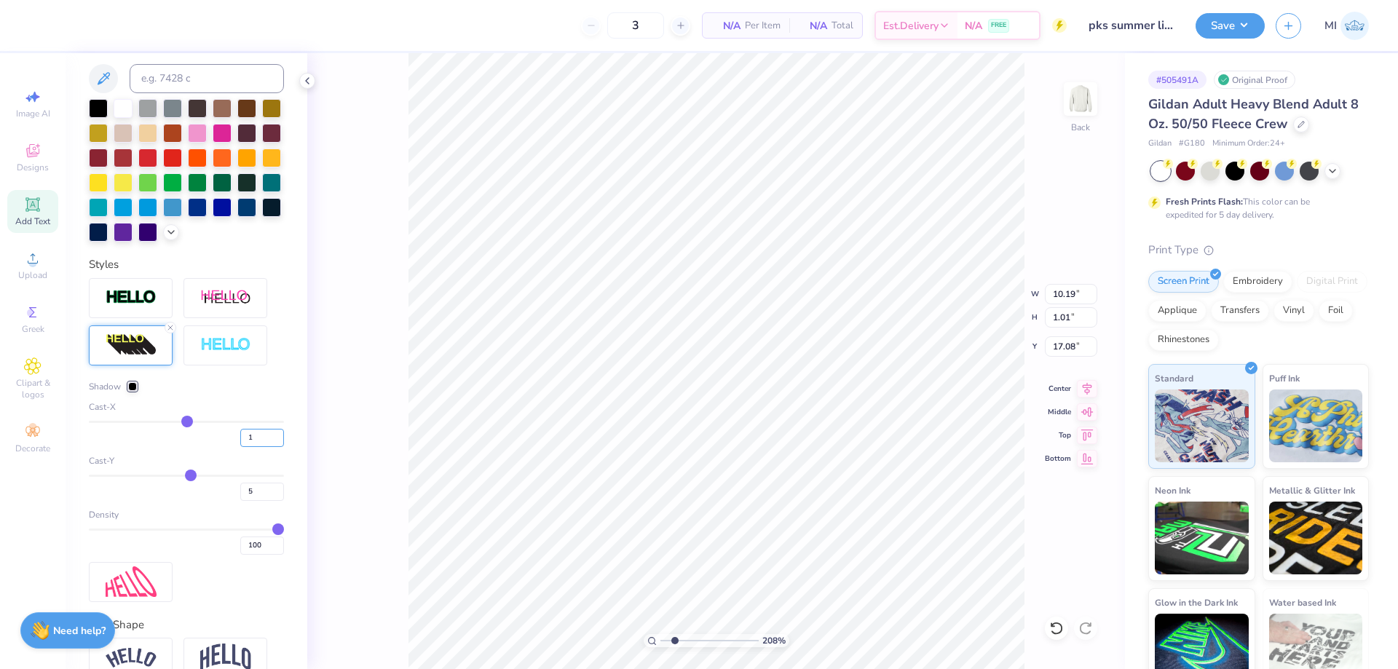
type input "1"
type input "10.09"
drag, startPoint x: 262, startPoint y: 441, endPoint x: 219, endPoint y: 437, distance: 43.2
click at [240, 437] on input "1" at bounding box center [262, 438] width 44 height 18
type input "0"
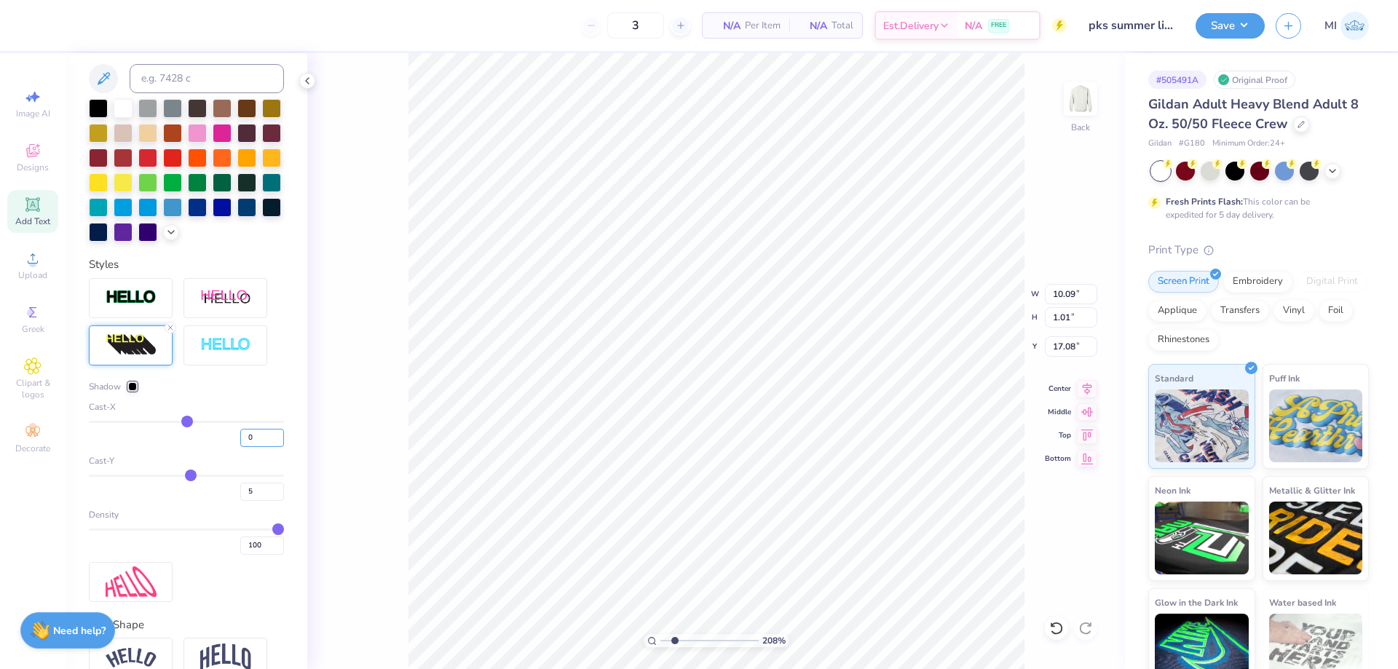
type input "0"
type input "10.00"
click at [676, 646] on input "range" at bounding box center [709, 640] width 98 height 13
click at [689, 644] on input "range" at bounding box center [709, 640] width 98 height 13
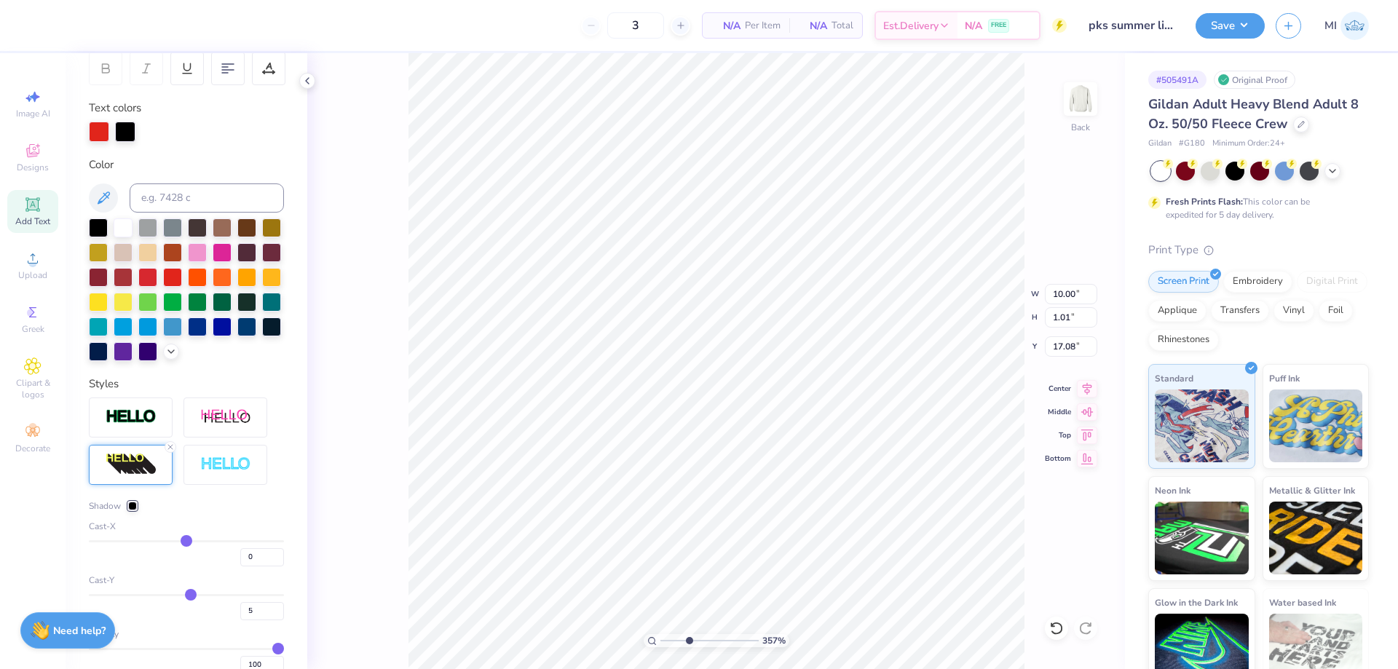
scroll to position [0, 0]
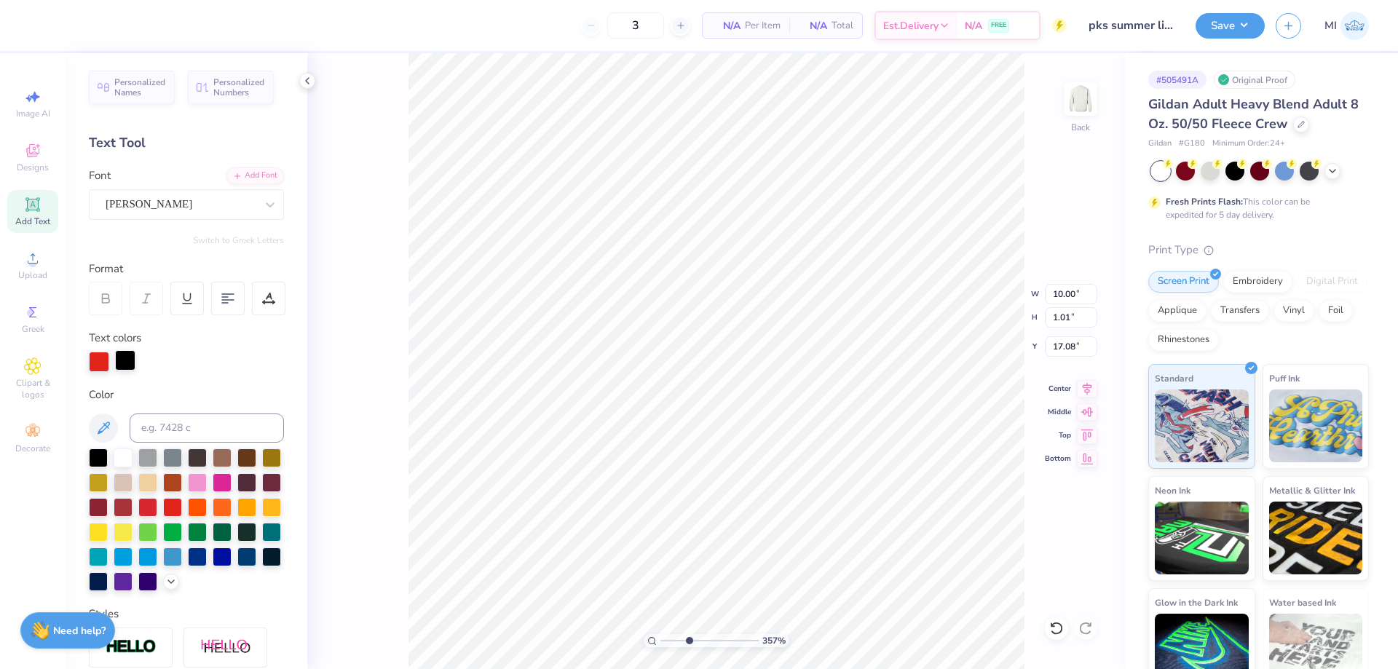
click at [125, 373] on div "Personalized Names Personalized Numbers Text Tool Add Font Font [PERSON_NAME] S…" at bounding box center [187, 361] width 242 height 616
click at [126, 362] on div at bounding box center [125, 360] width 20 height 20
click at [126, 365] on div at bounding box center [125, 362] width 20 height 20
click at [117, 353] on div at bounding box center [125, 360] width 20 height 20
click at [122, 460] on div at bounding box center [123, 456] width 19 height 19
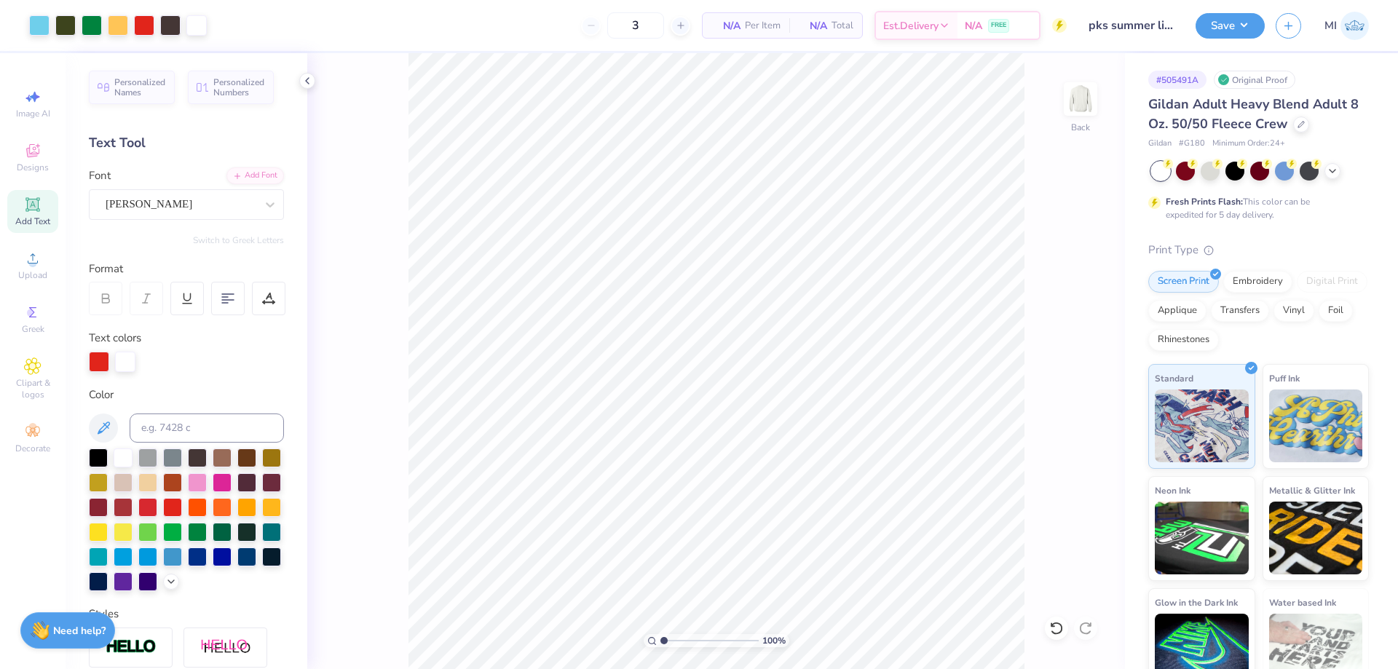
drag, startPoint x: 694, startPoint y: 638, endPoint x: 622, endPoint y: 640, distance: 71.4
type input "1"
click at [660, 640] on input "range" at bounding box center [709, 640] width 98 height 13
click at [1069, 348] on input "7.18" at bounding box center [1071, 346] width 52 height 20
click at [31, 211] on icon at bounding box center [32, 204] width 17 height 17
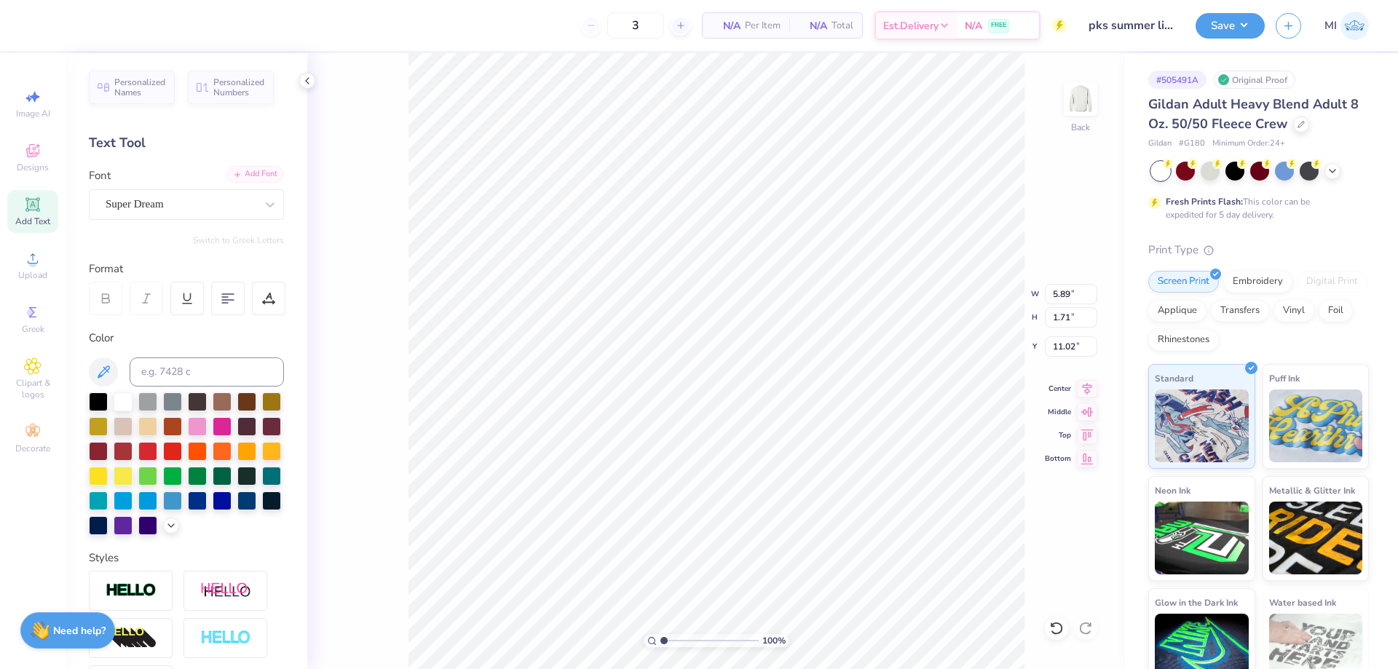
click at [248, 175] on div "Add Font" at bounding box center [255, 174] width 58 height 17
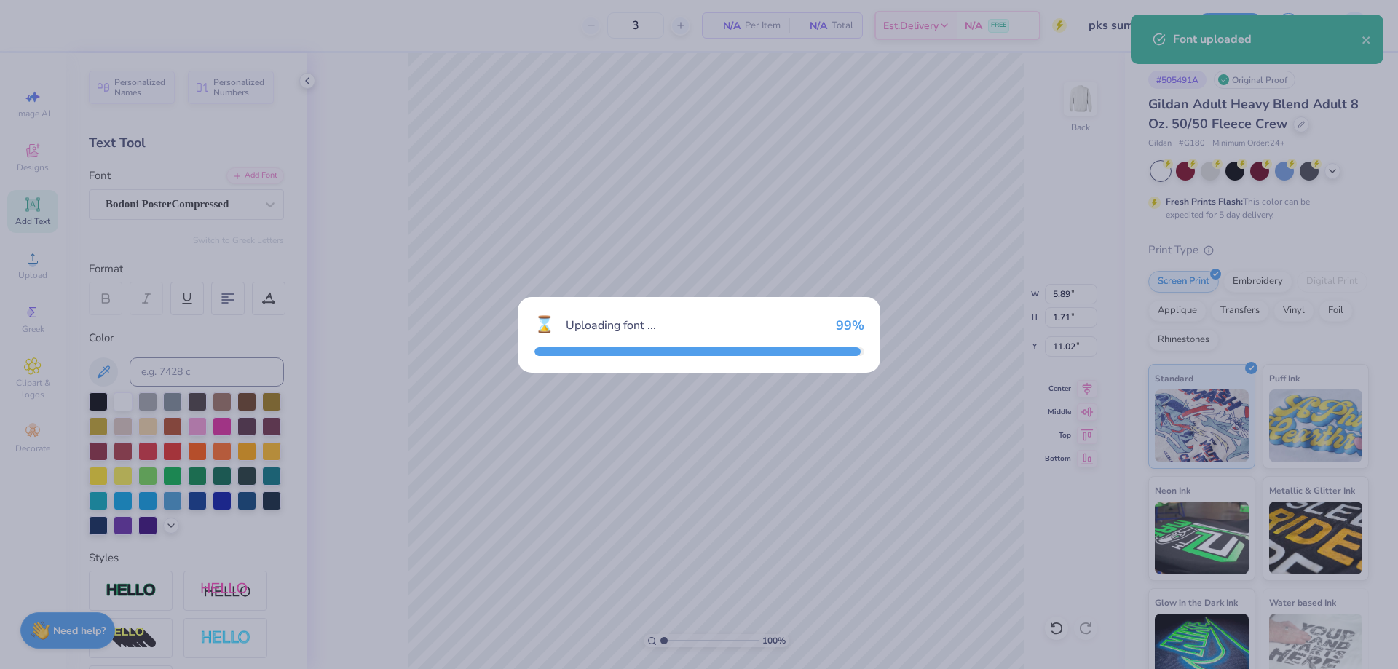
type input "3.73"
type input "1.76"
type input "10.99"
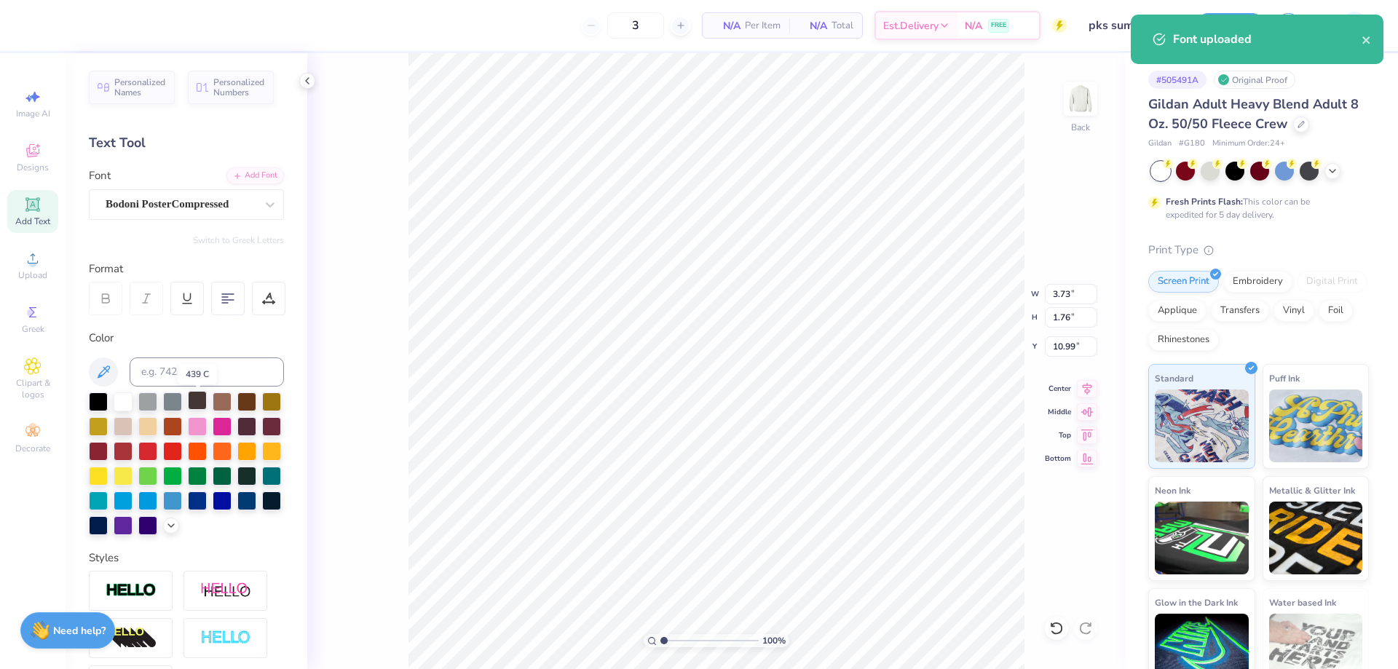
click at [194, 402] on div at bounding box center [197, 400] width 19 height 19
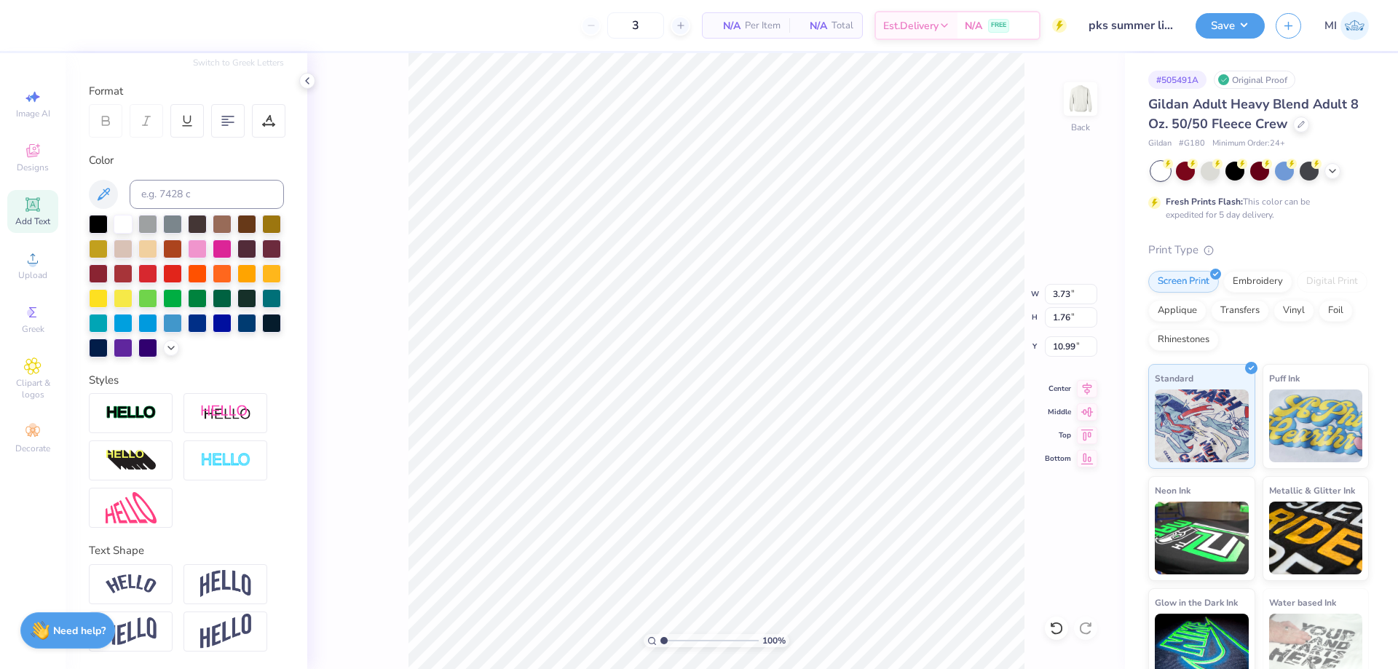
scroll to position [180, 0]
type textarea "PKT"
click at [265, 116] on icon at bounding box center [268, 120] width 13 height 13
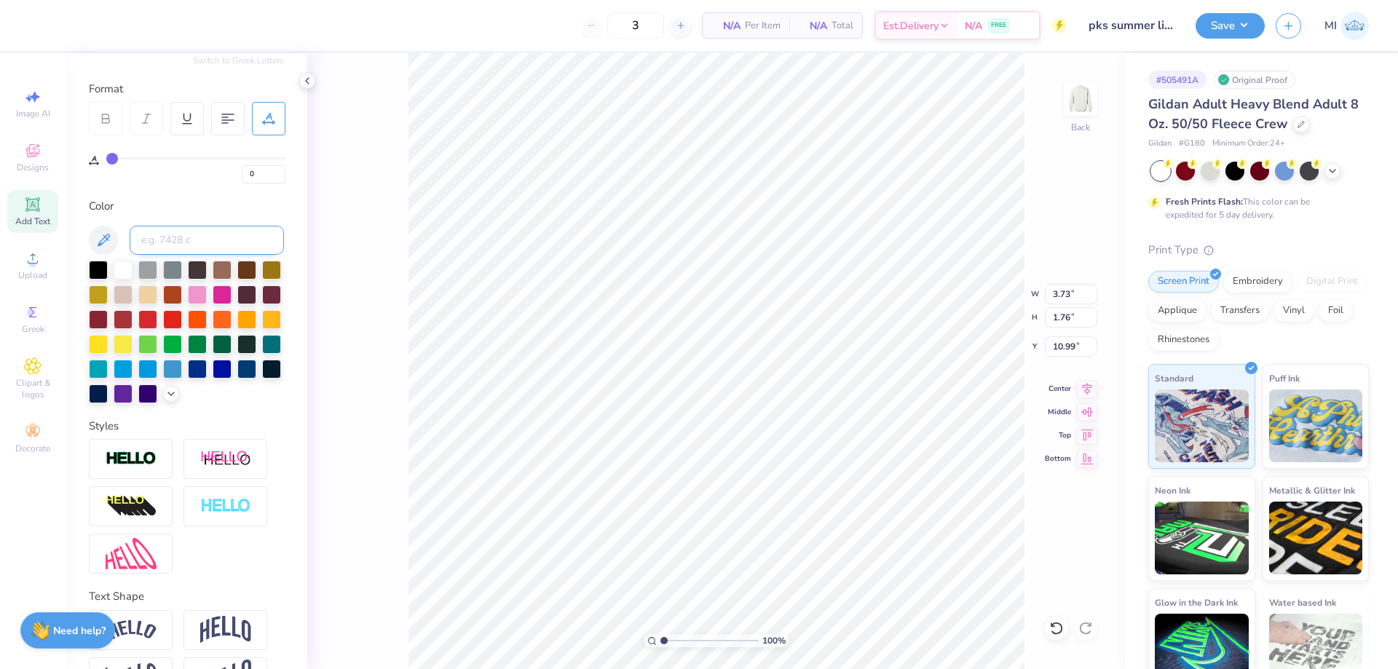
click at [229, 236] on input at bounding box center [207, 240] width 154 height 29
drag, startPoint x: 258, startPoint y: 166, endPoint x: 214, endPoint y: 176, distance: 45.6
click at [242, 176] on input "0" at bounding box center [264, 174] width 44 height 18
type input "20"
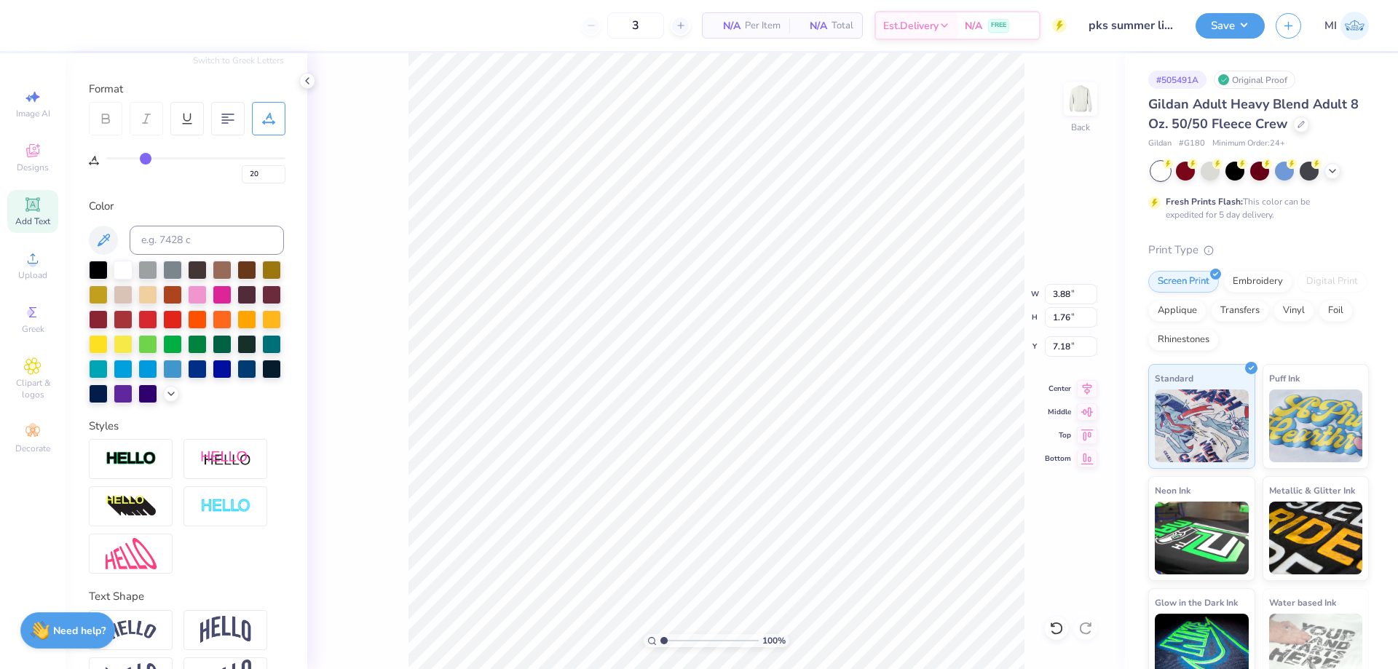
type input "7.18"
type input "9.35"
type input "4.25"
type input "4.70"
type textarea "PKS"
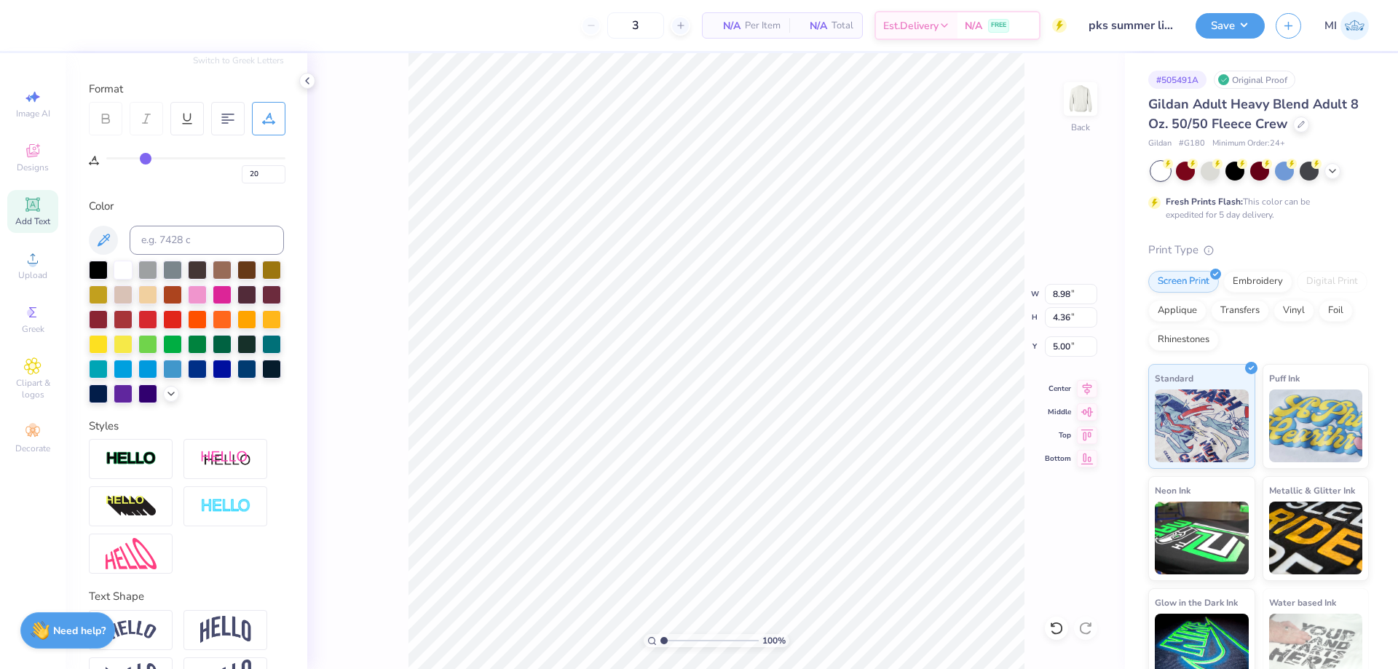
type input "5.00"
type input "9.80"
type input "4.75"
type input "4.61"
click at [772, 628] on li "Send to Back" at bounding box center [779, 639] width 114 height 28
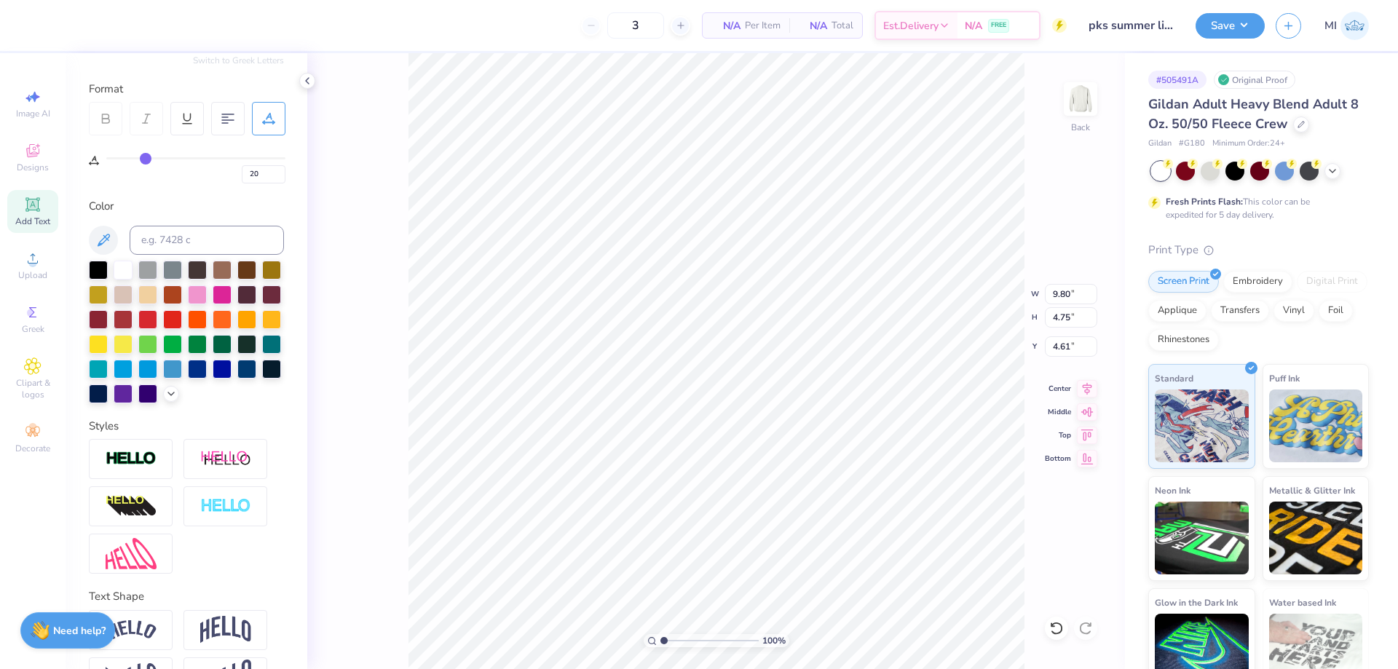
type input "11.00"
type input "13.69"
click at [1067, 322] on input "13.69" at bounding box center [1071, 317] width 52 height 20
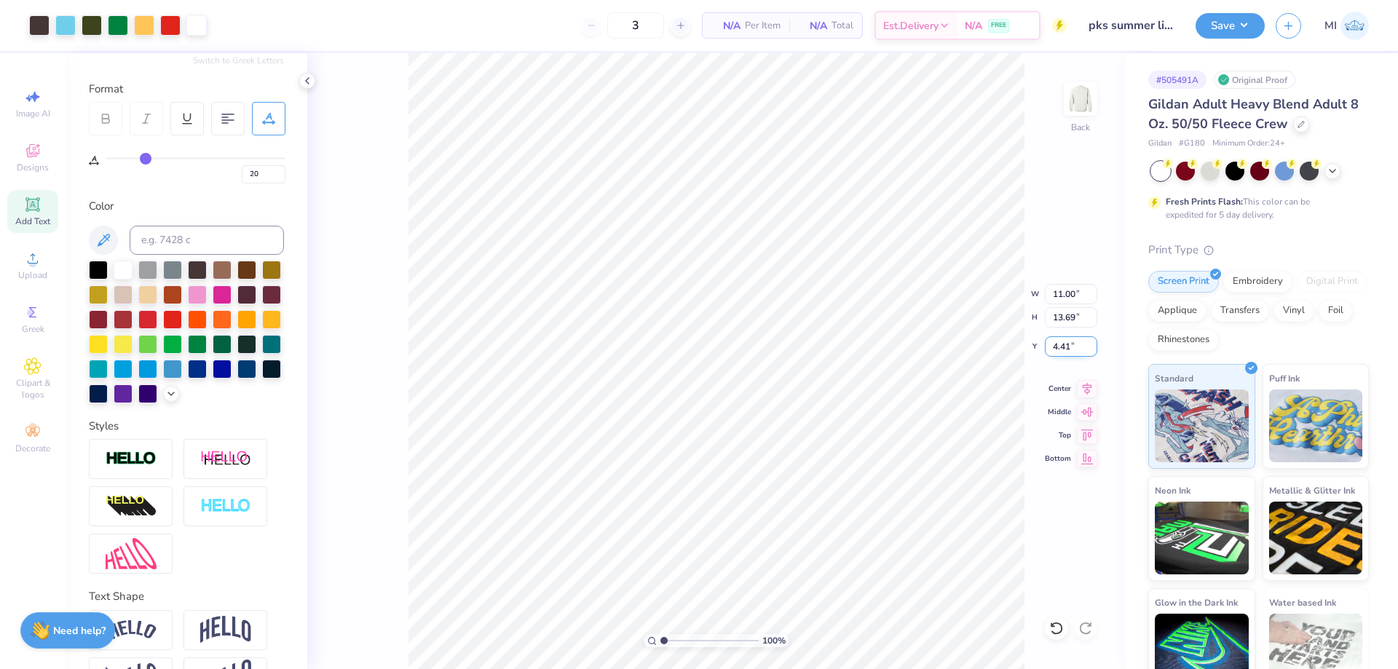
click at [1073, 353] on input "4.41" at bounding box center [1071, 346] width 52 height 20
click at [1073, 352] on input "4.41" at bounding box center [1071, 346] width 52 height 20
type input "3.00"
click at [1217, 26] on button "Save" at bounding box center [1229, 23] width 69 height 25
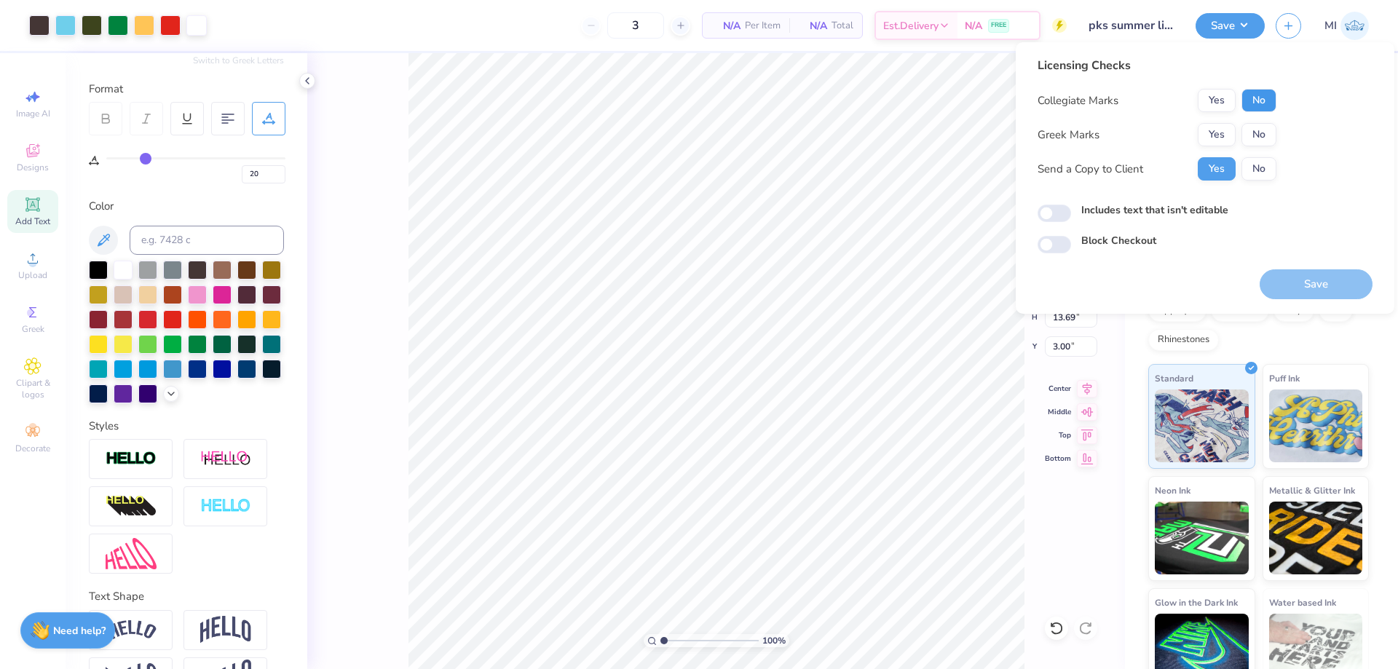
click at [1257, 108] on button "No" at bounding box center [1258, 100] width 35 height 23
click at [1223, 136] on button "Yes" at bounding box center [1217, 134] width 38 height 23
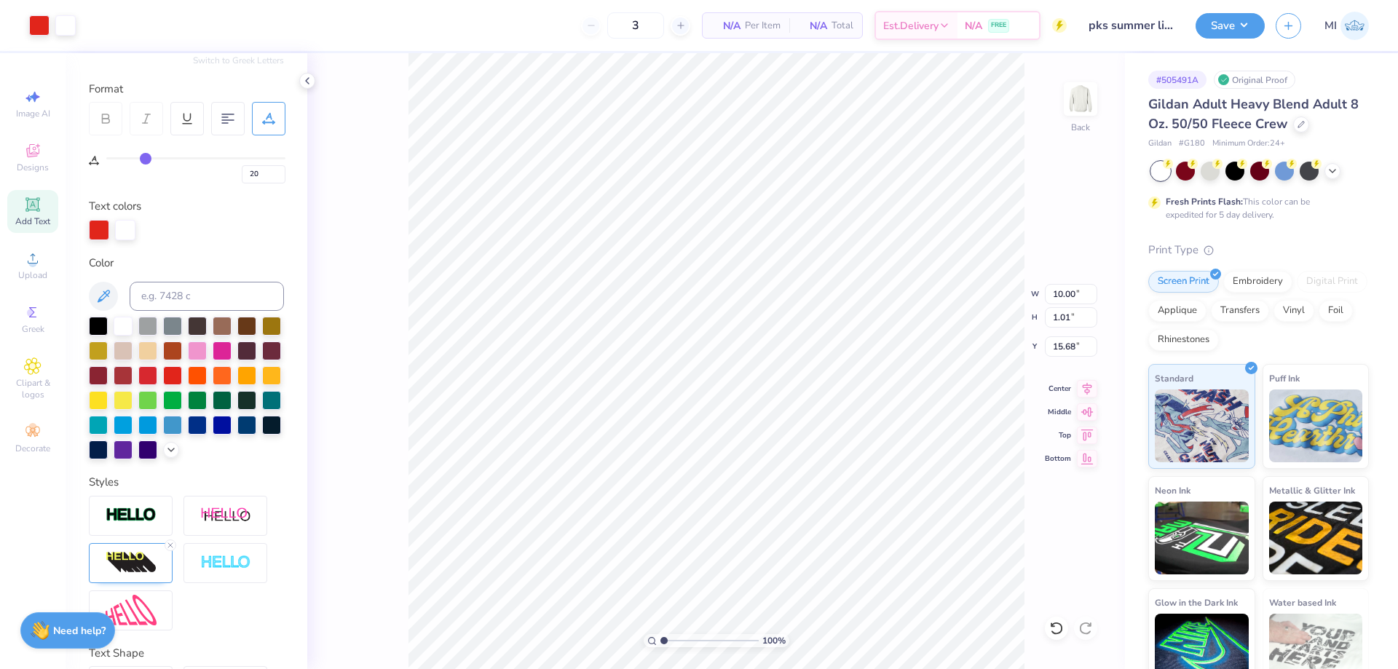
type input "0"
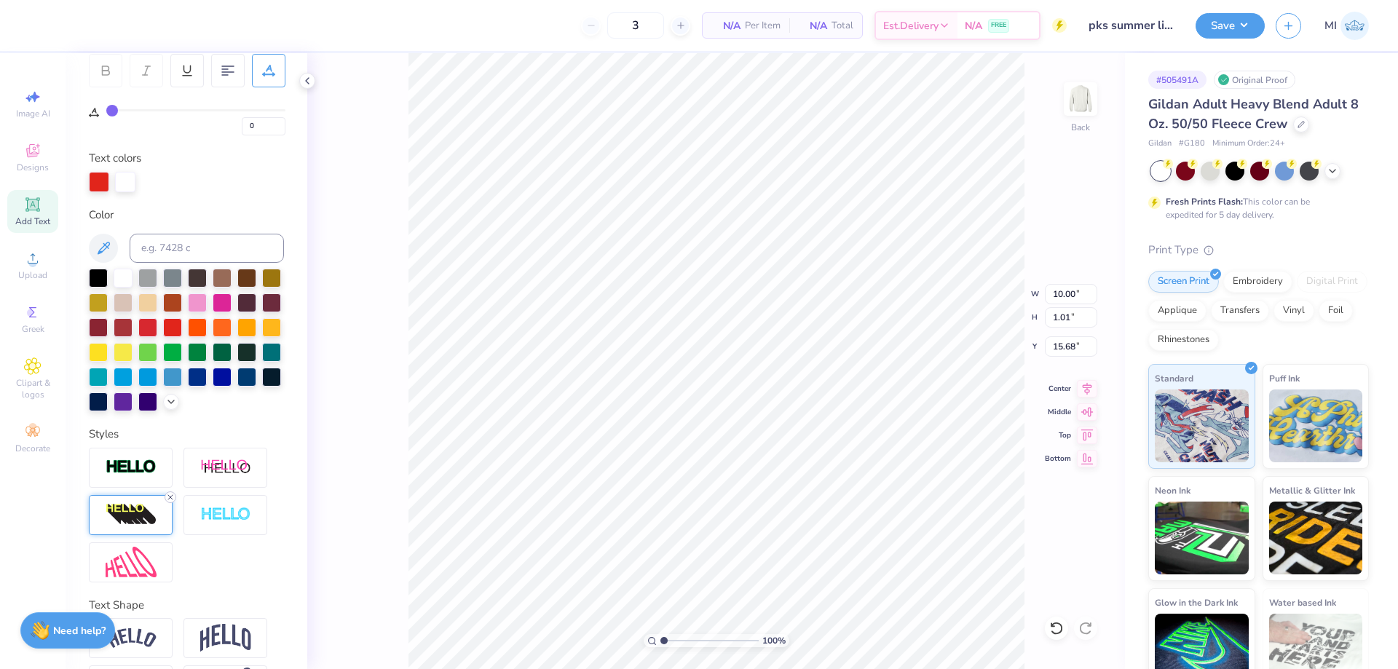
click at [173, 497] on line at bounding box center [170, 497] width 4 height 4
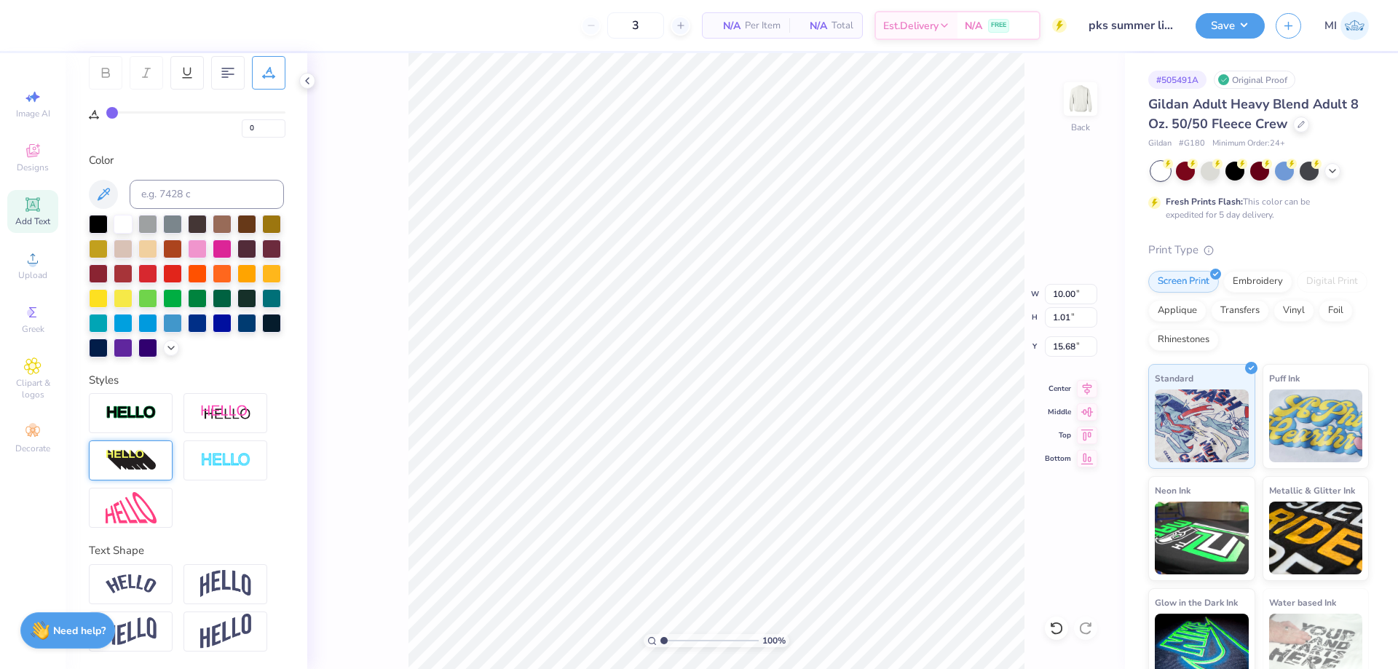
type input "0.96"
click at [1218, 32] on button "Save" at bounding box center [1229, 23] width 69 height 25
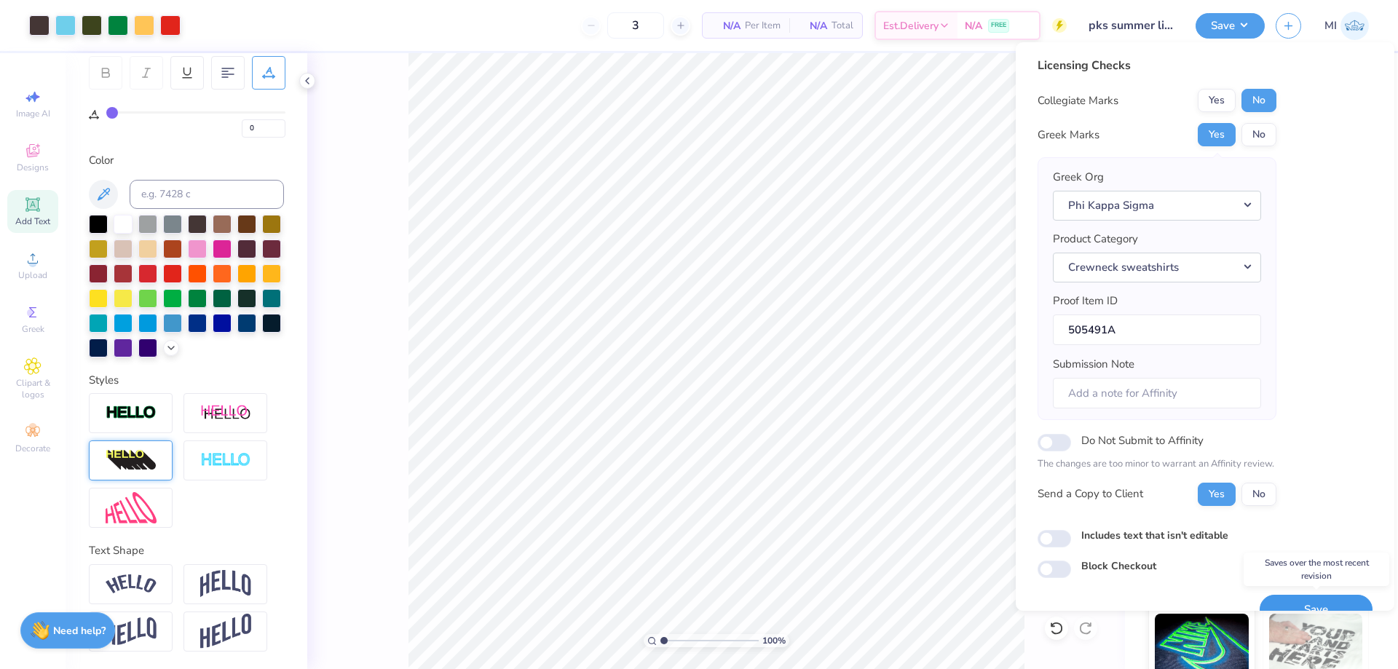
click at [1318, 601] on button "Save" at bounding box center [1315, 610] width 113 height 30
